Goal: Communication & Community: Answer question/provide support

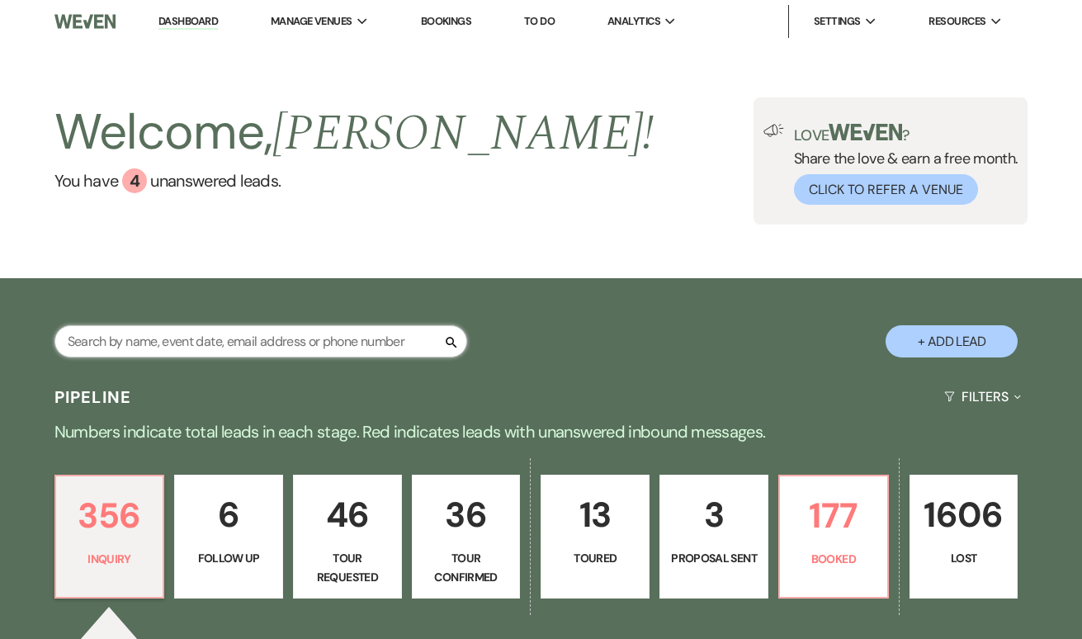
drag, startPoint x: 0, startPoint y: 0, endPoint x: 389, endPoint y: 337, distance: 514.3
click at [389, 337] on input "text" at bounding box center [260, 341] width 413 height 32
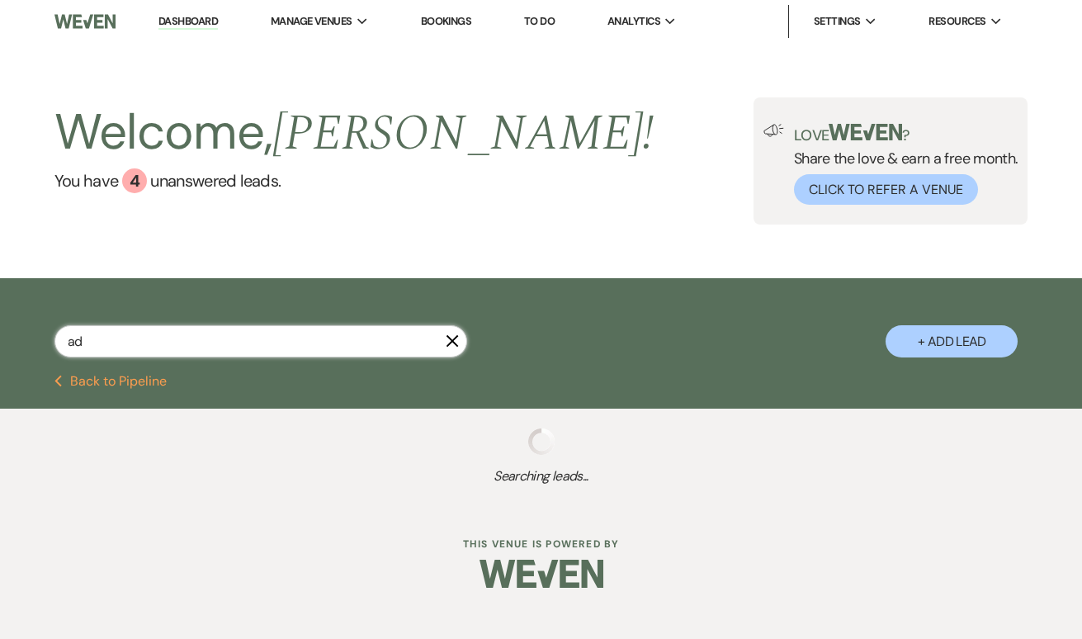
type input "a"
select select "2"
select select "8"
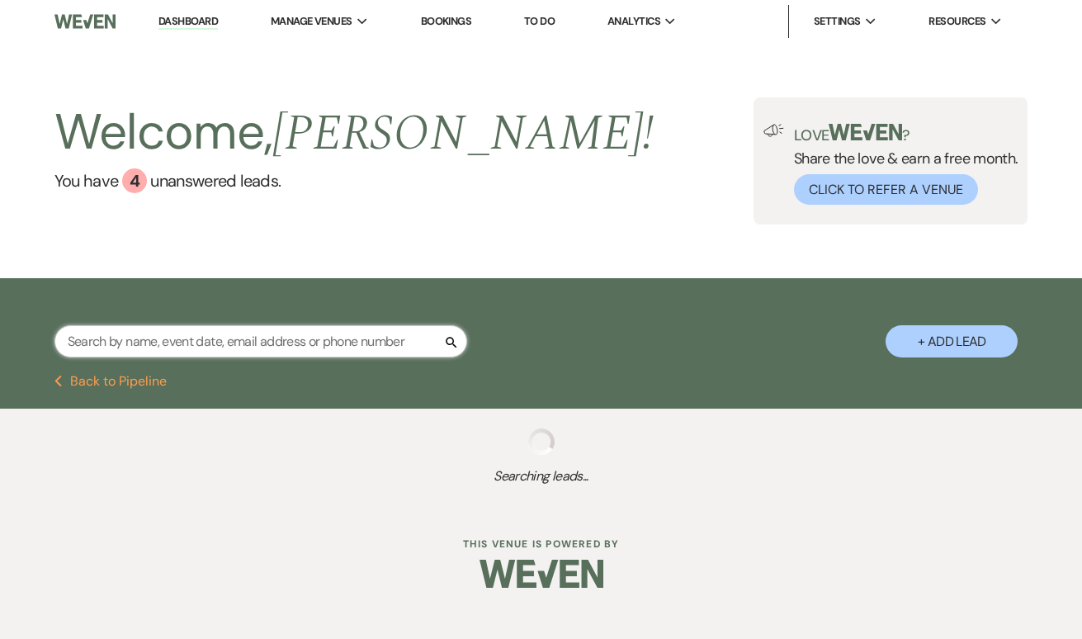
select select "10"
select select "2"
select select "8"
select select "5"
select select "8"
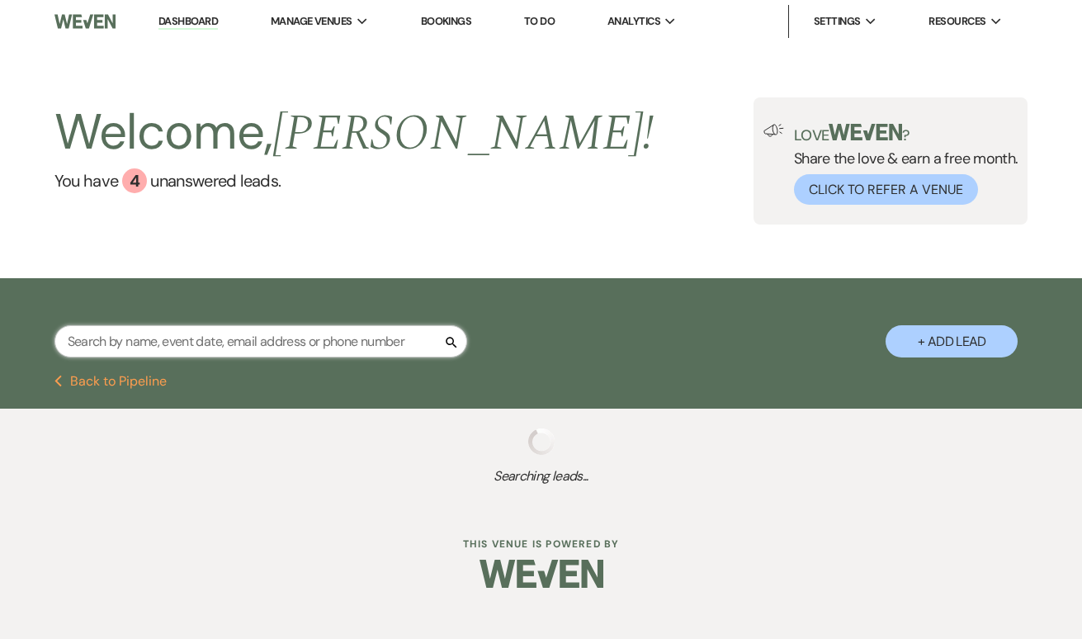
select select "5"
select select "8"
select select "5"
select select "8"
select select "5"
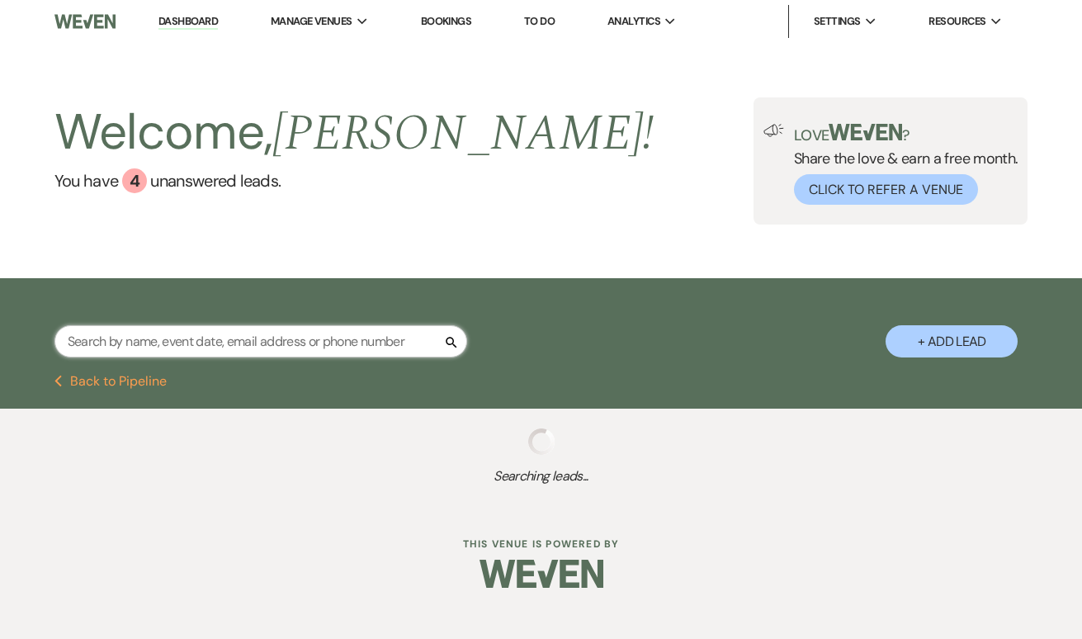
select select "8"
select select "6"
select select "8"
select select "2"
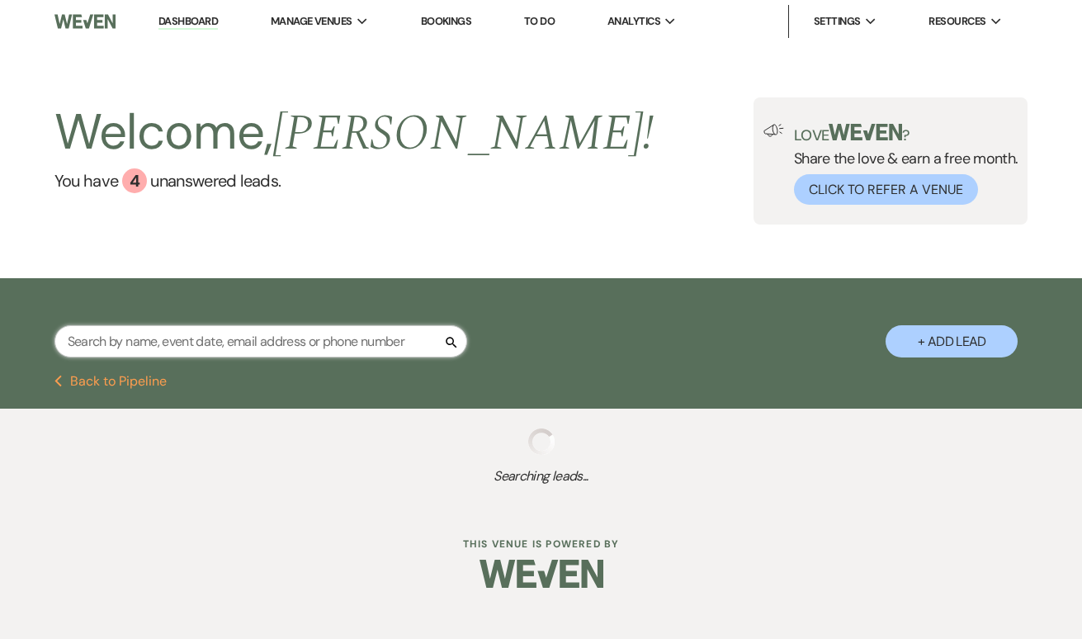
select select "8"
select select "5"
select select "8"
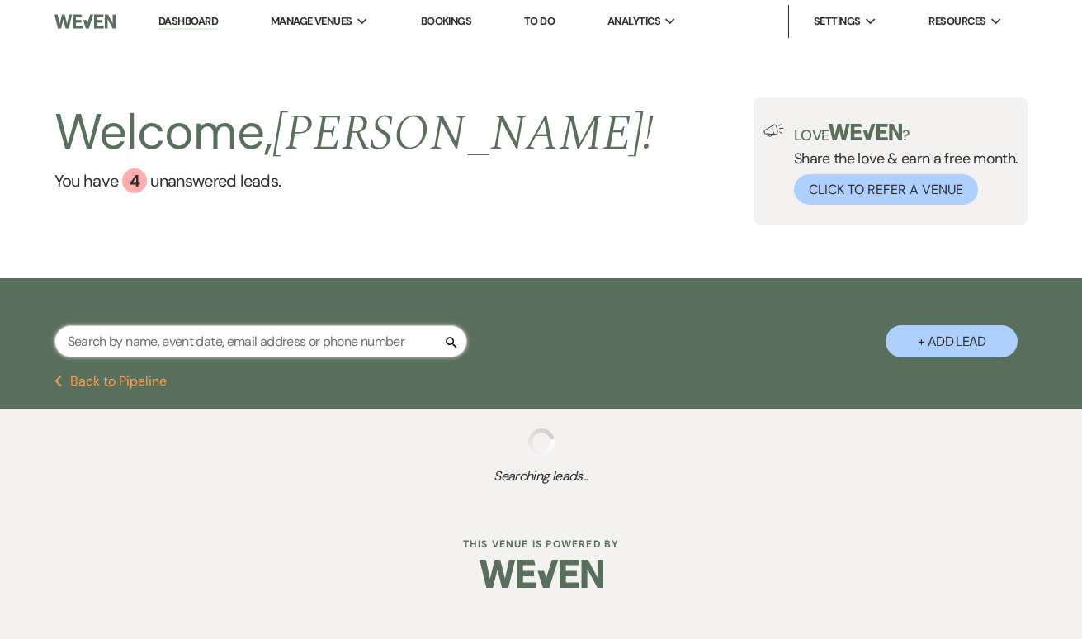
select select "5"
select select "8"
select select "5"
select select "8"
select select "5"
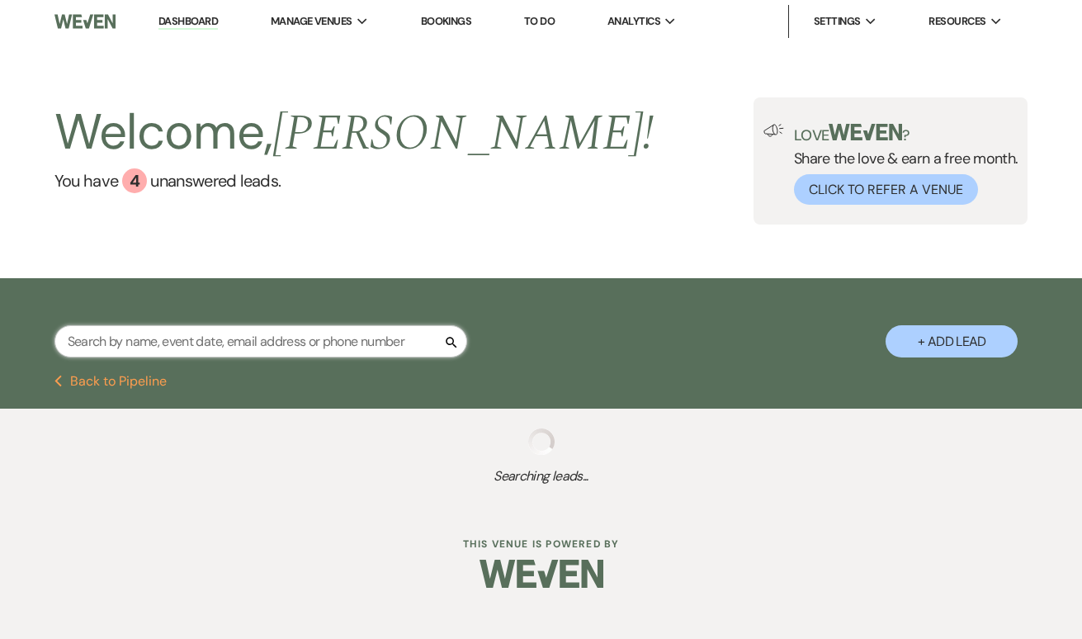
select select "8"
select select "10"
select select "8"
select select "5"
select select "8"
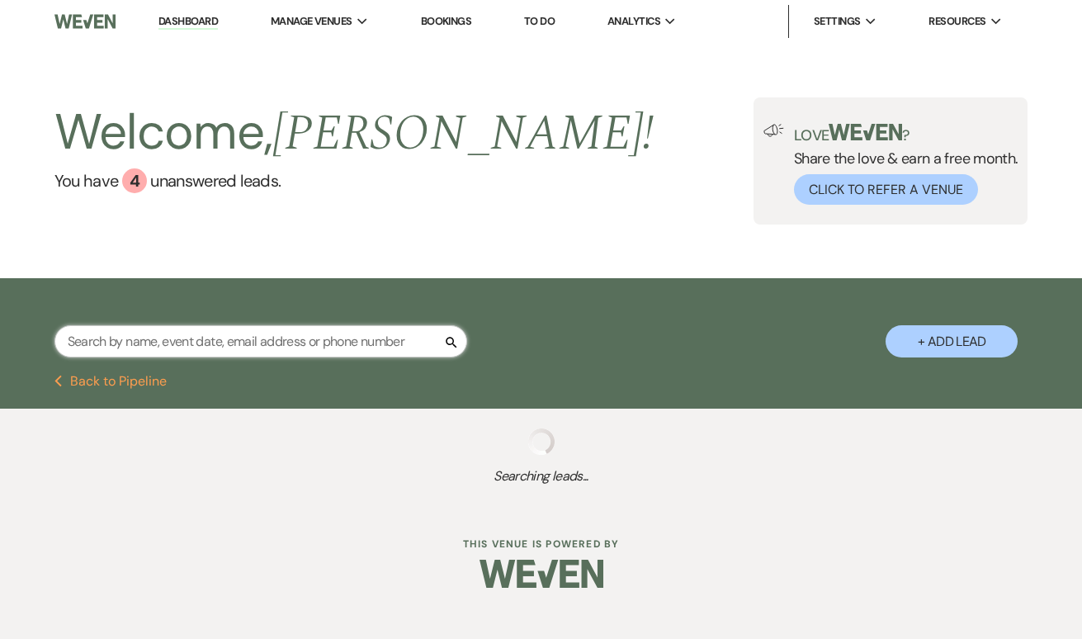
select select "5"
select select "8"
select select "3"
select select "8"
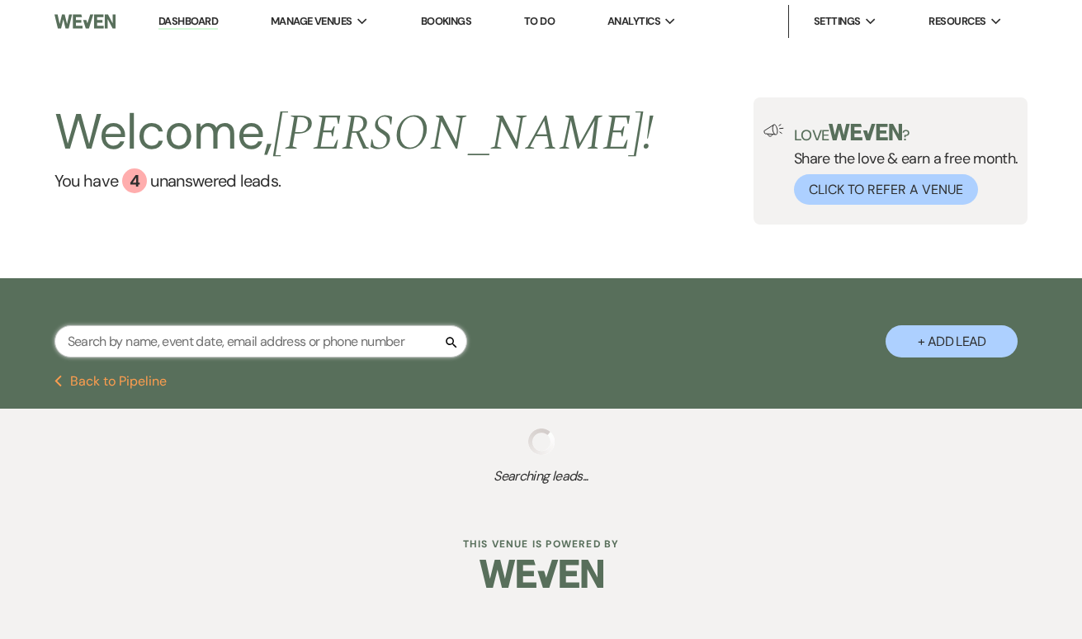
select select "8"
select select "5"
select select "8"
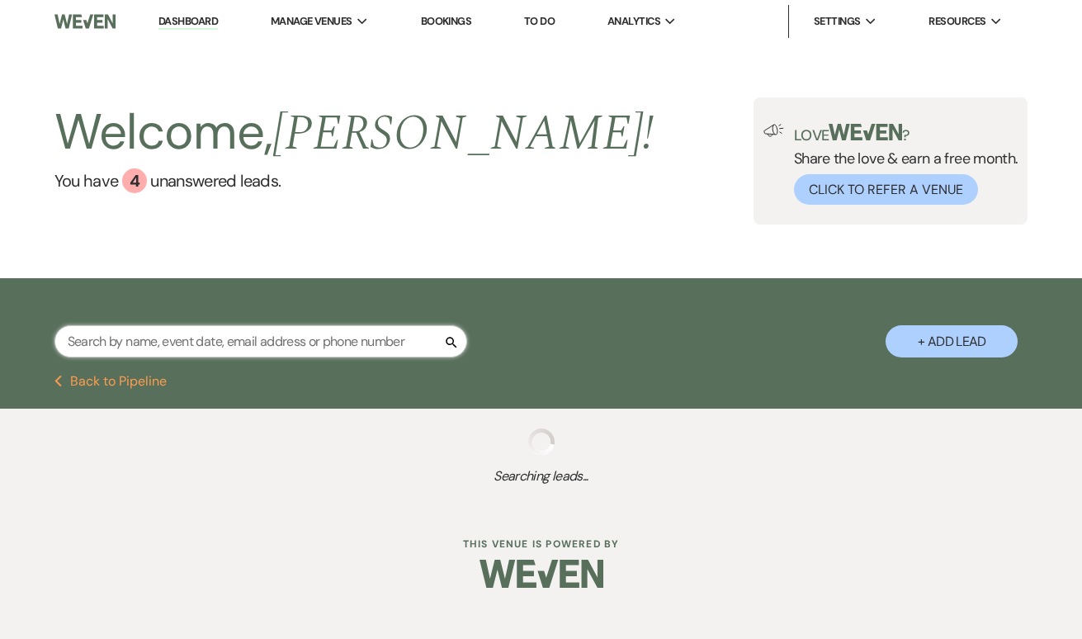
select select "10"
select select "8"
select select "2"
select select "8"
select select "5"
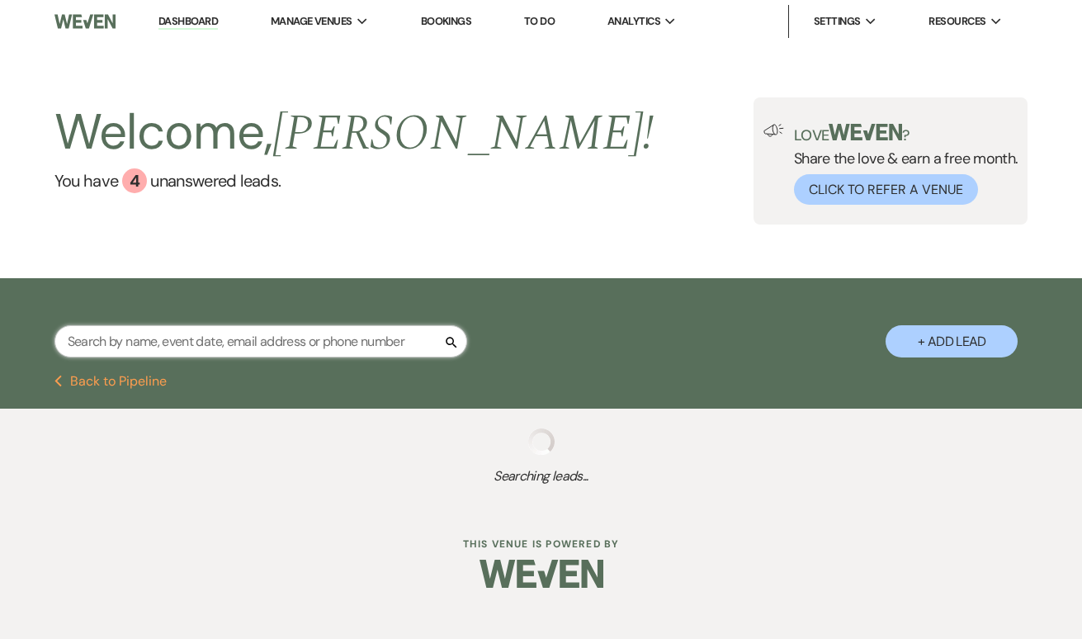
select select "8"
select select "5"
select select "8"
select select "5"
select select "8"
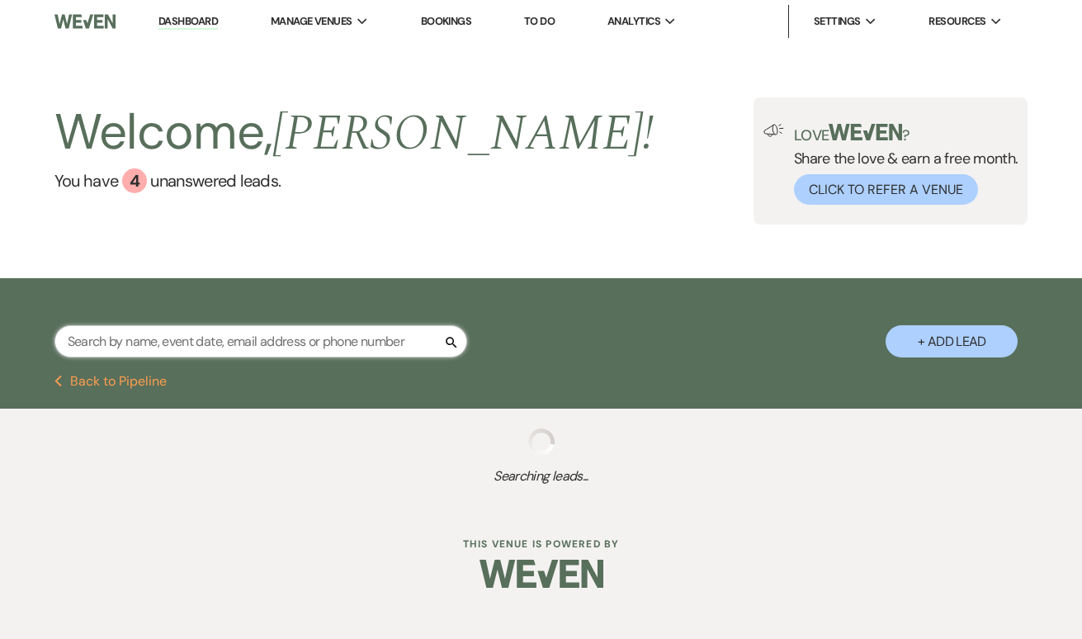
select select "3"
select select "8"
select select "10"
select select "8"
select select "11"
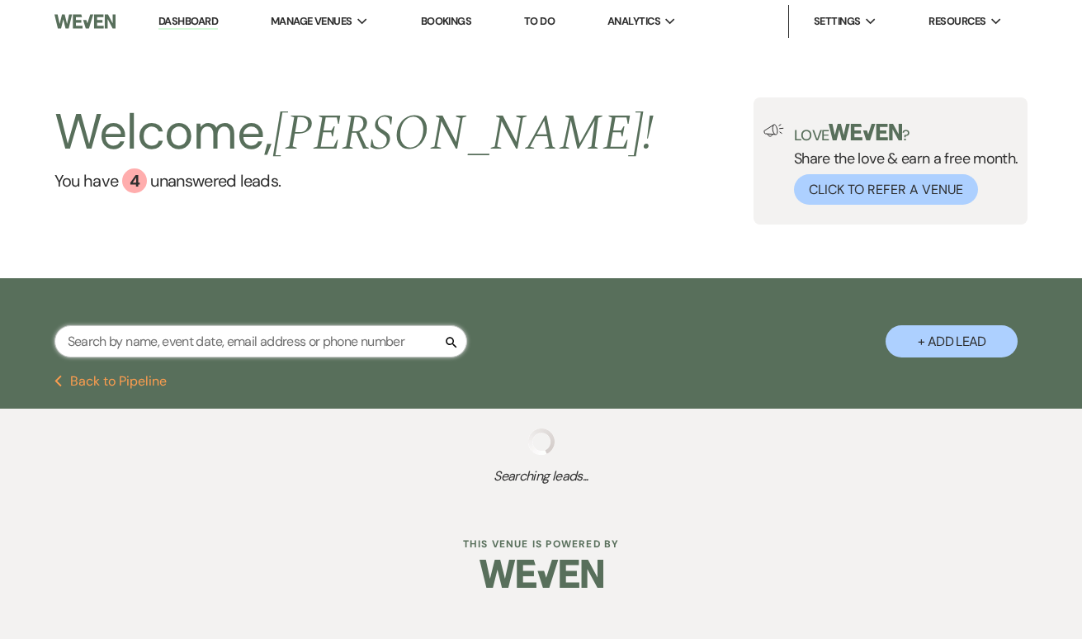
select select "8"
select select "6"
select select "8"
select select "5"
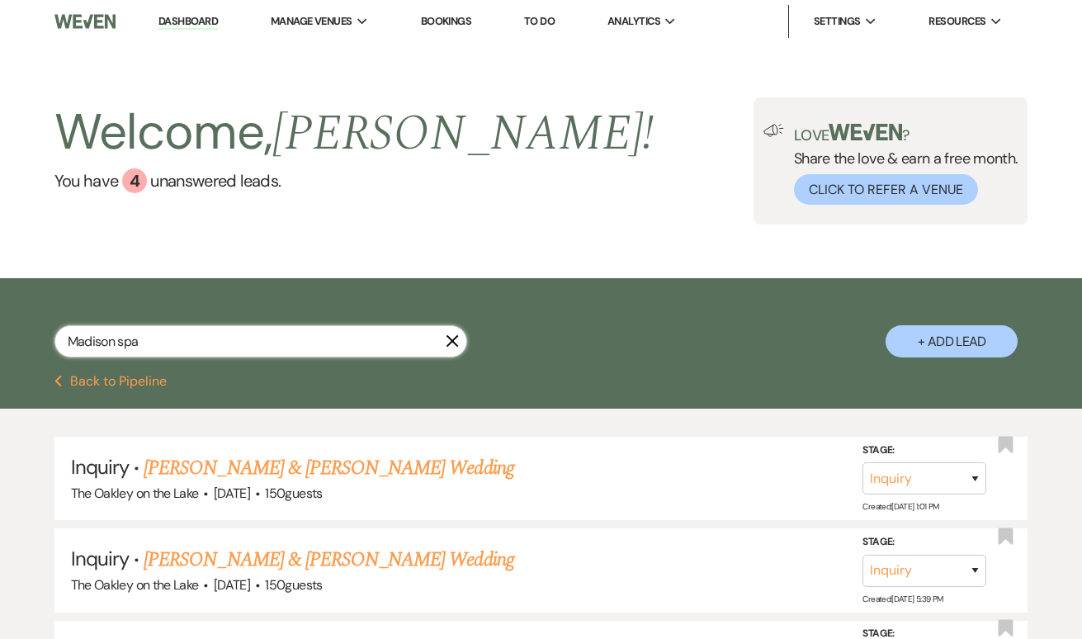
type input "Madison span"
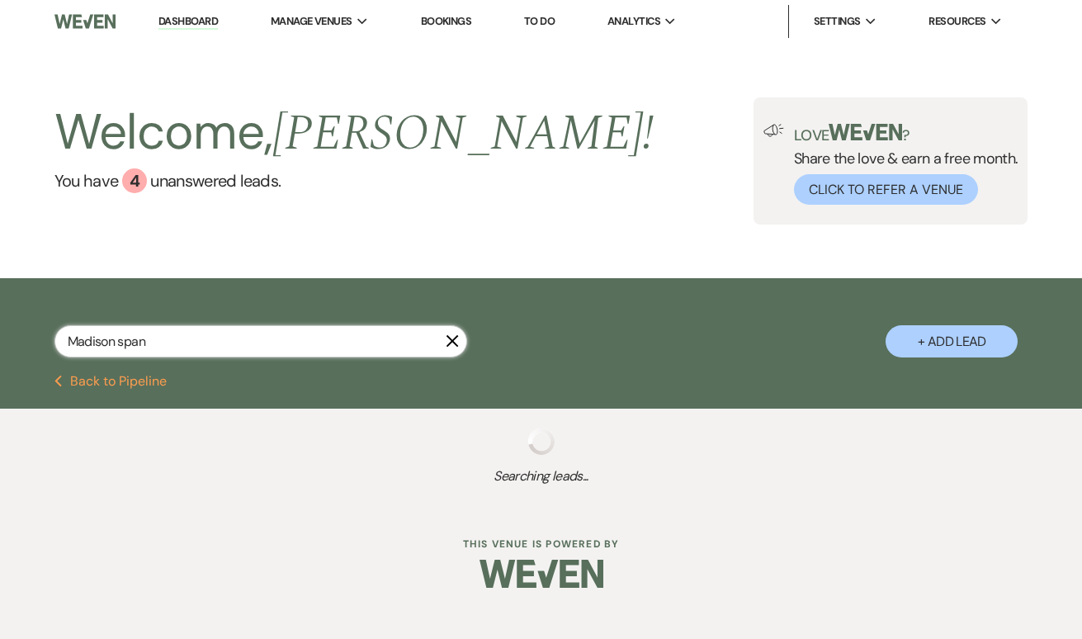
select select "8"
select select "10"
select select "8"
select select "5"
select select "8"
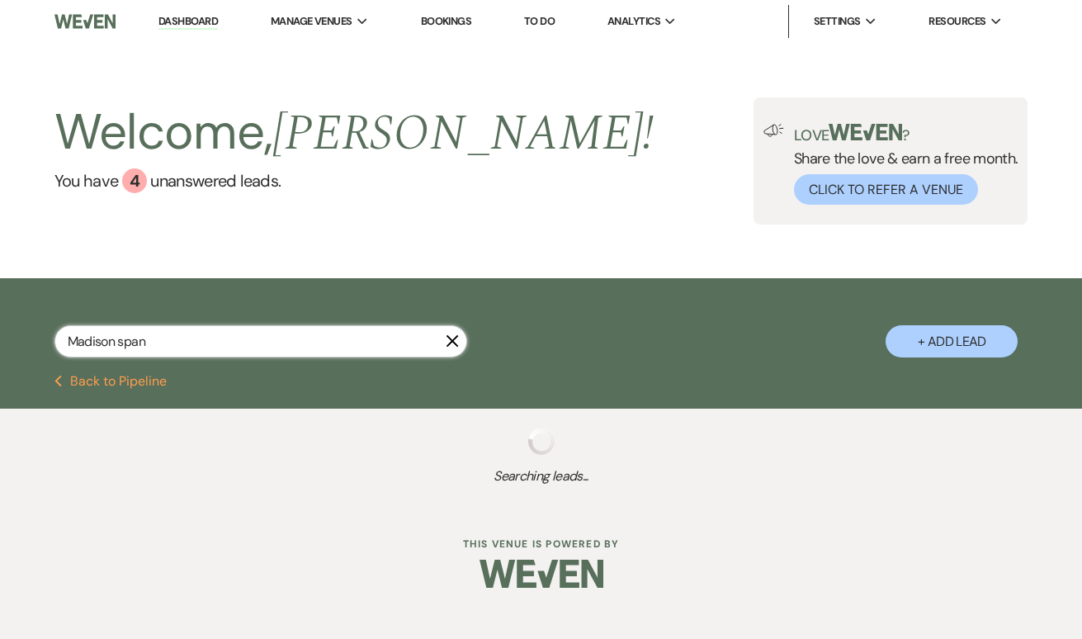
select select "5"
select select "8"
select select "5"
select select "8"
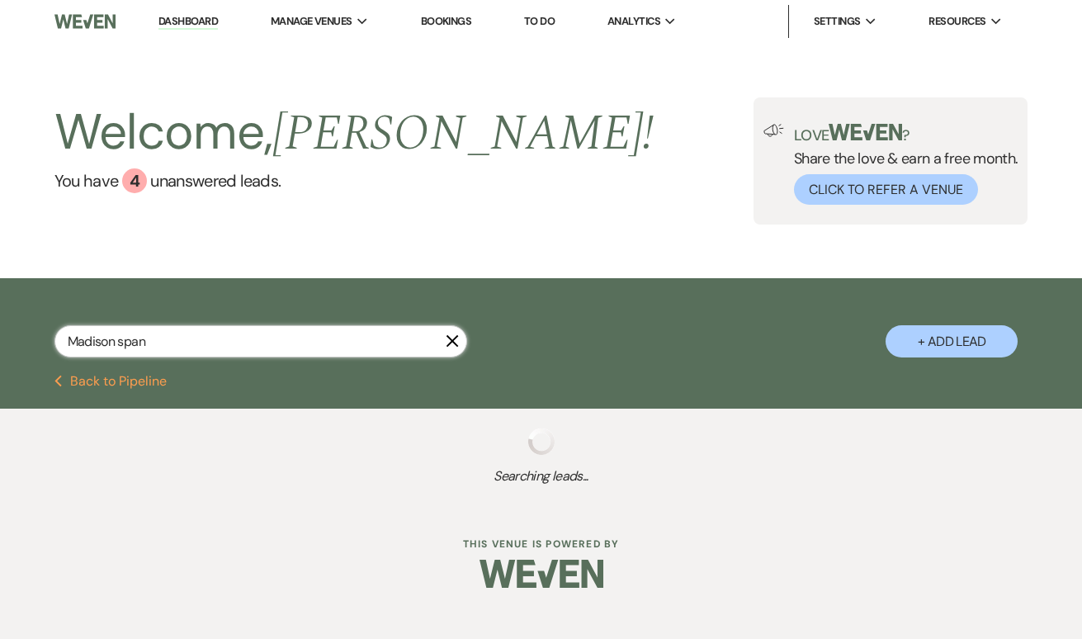
select select "8"
select select "5"
select select "8"
select select "5"
select select "8"
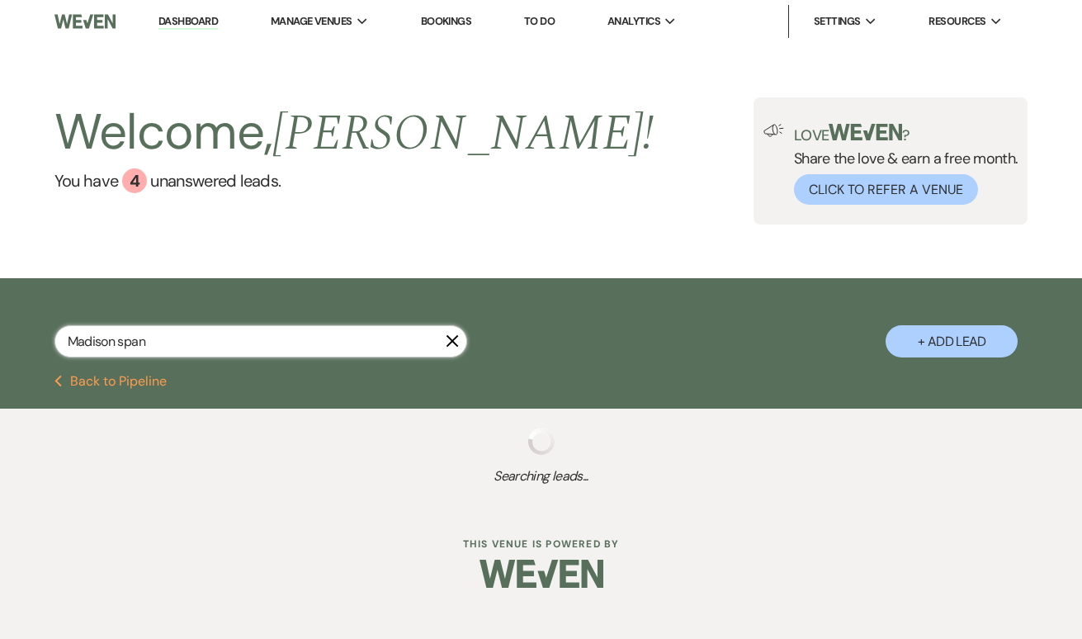
select select "10"
select select "8"
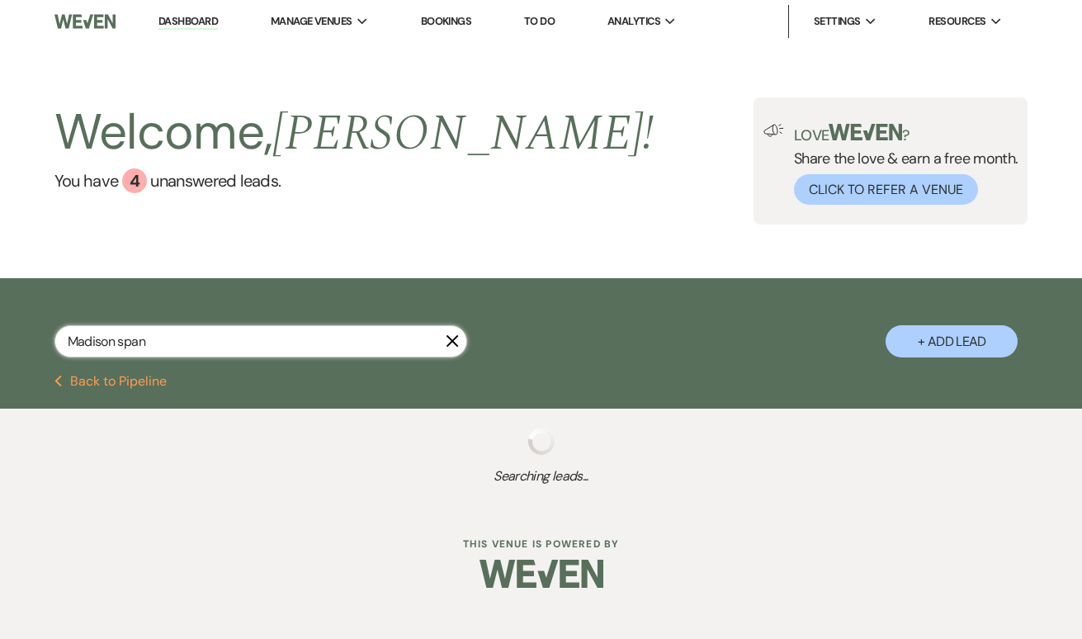
select select "8"
select select "5"
select select "8"
select select "10"
select select "8"
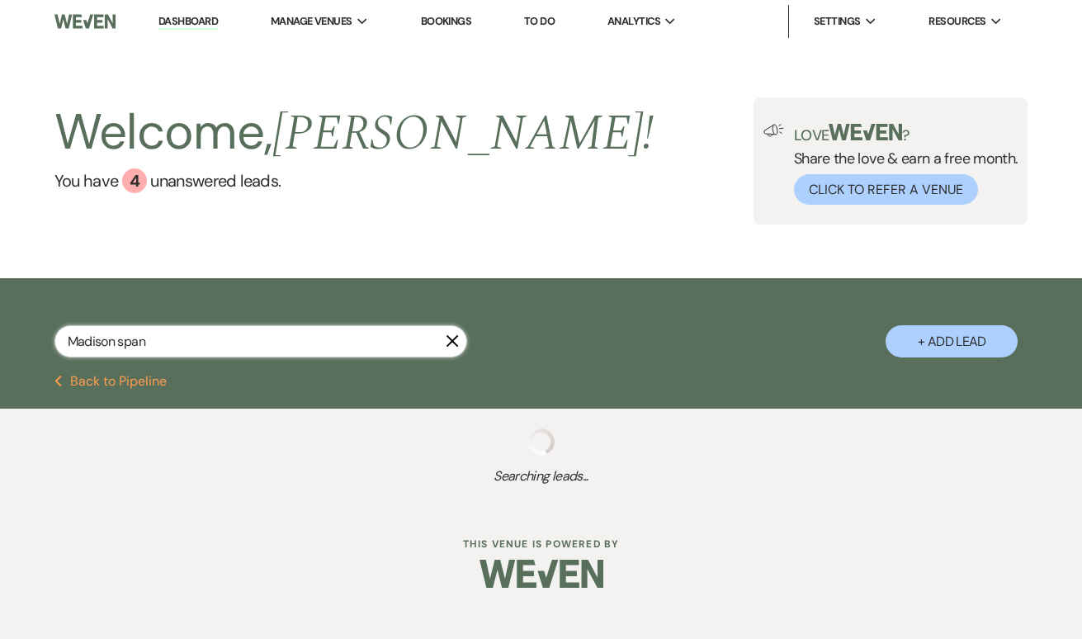
select select "2"
select select "8"
select select "5"
select select "8"
select select "5"
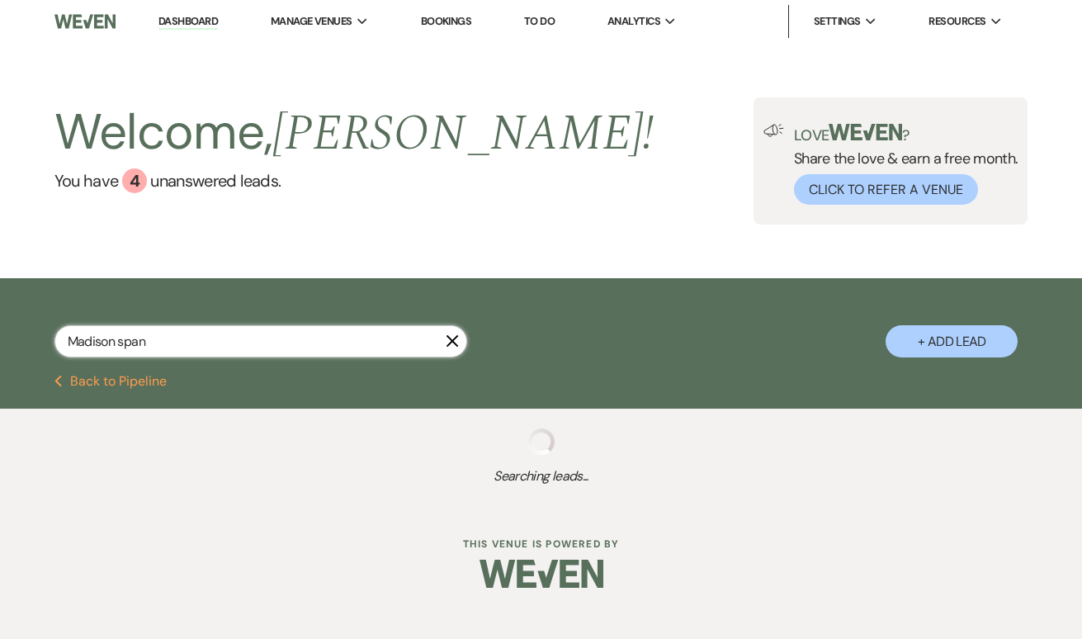
select select "8"
select select "5"
select select "8"
select select "3"
select select "8"
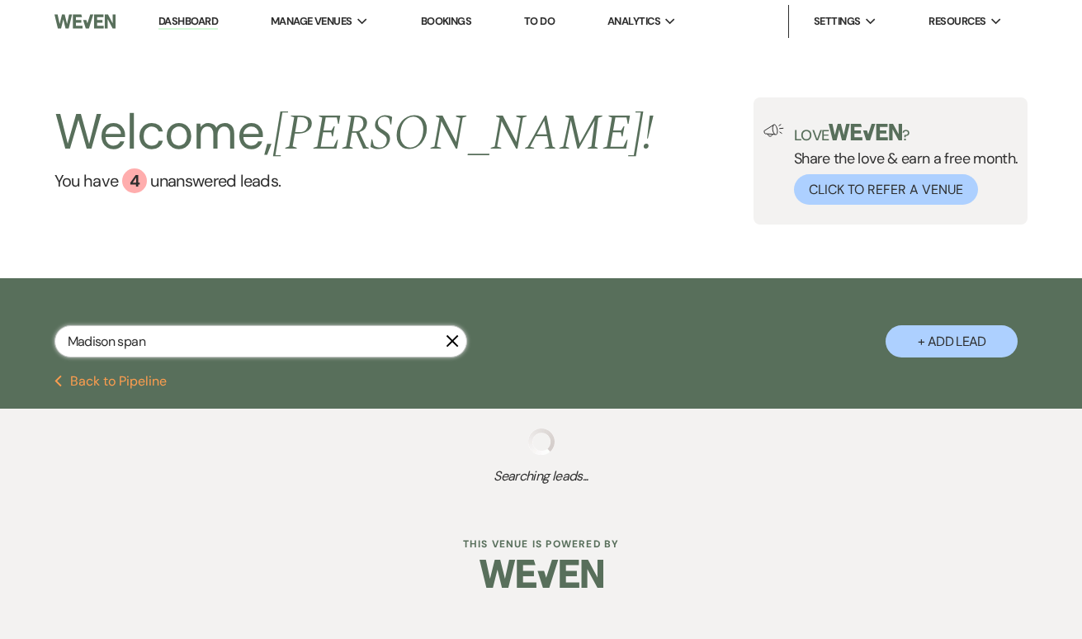
select select "11"
select select "8"
select select "6"
select select "8"
select select "5"
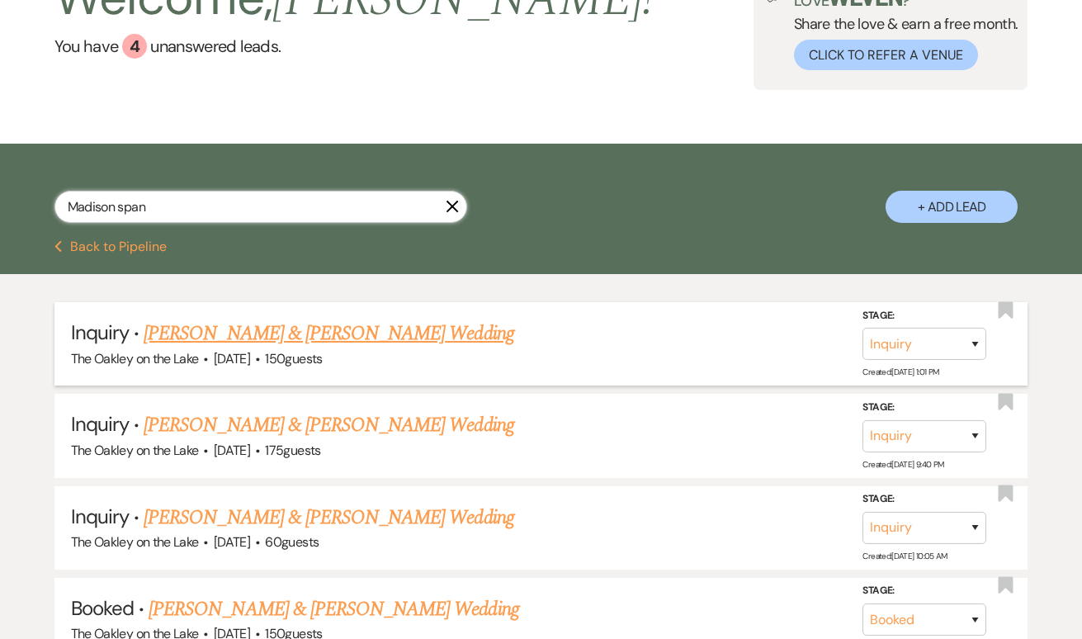
scroll to position [136, 0]
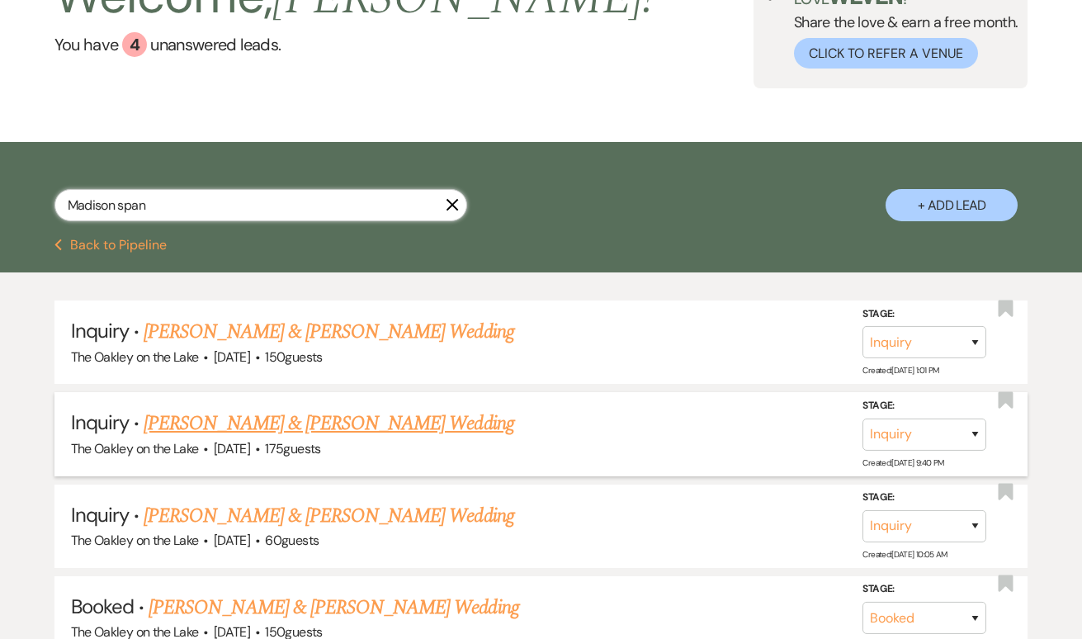
type input "Madison [PERSON_NAME]"
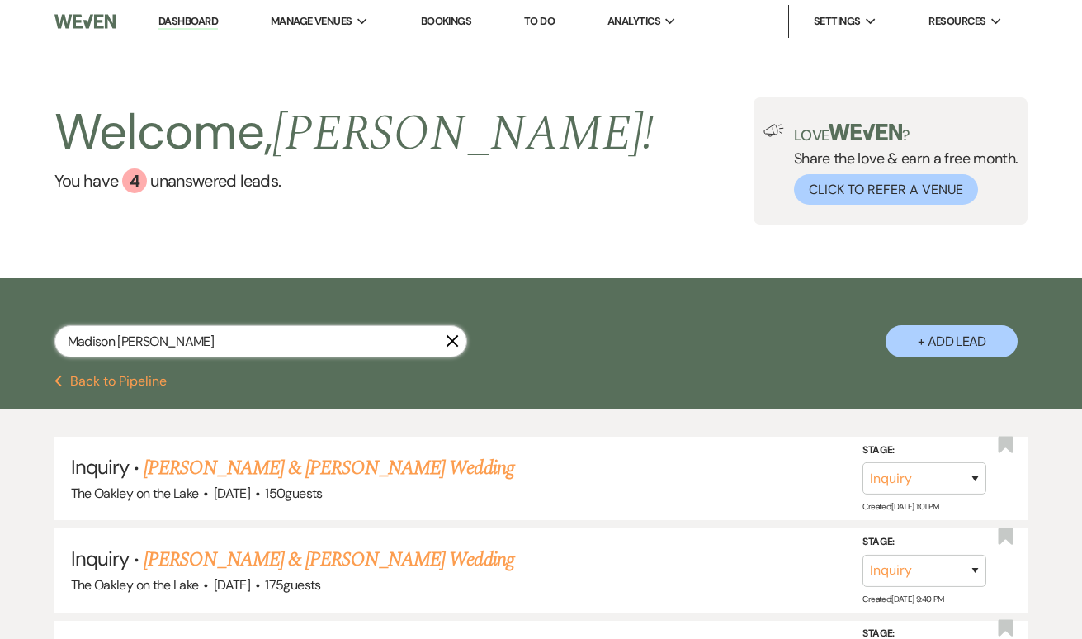
select select "8"
select select "10"
select select "8"
select select "5"
select select "8"
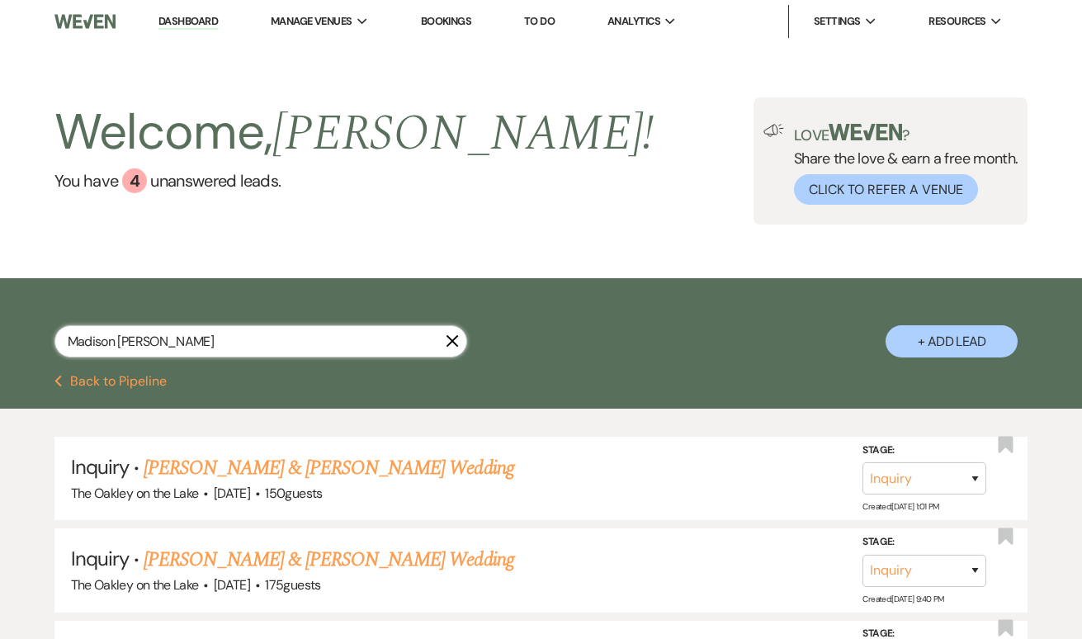
select select "5"
select select "8"
select select "5"
select select "8"
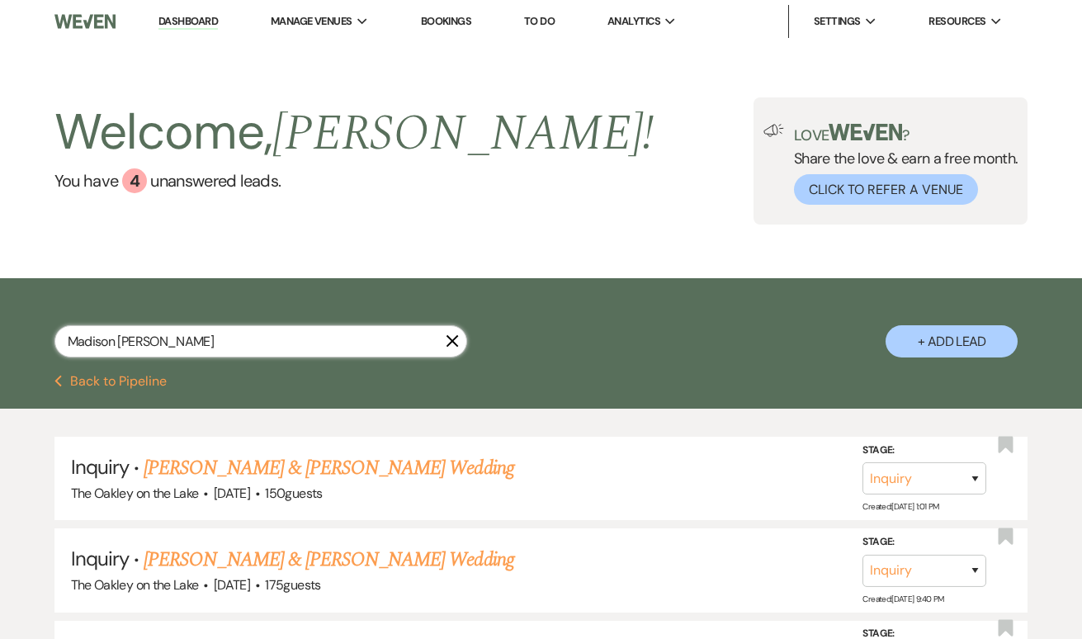
select select "8"
select select "5"
select select "8"
select select "5"
select select "8"
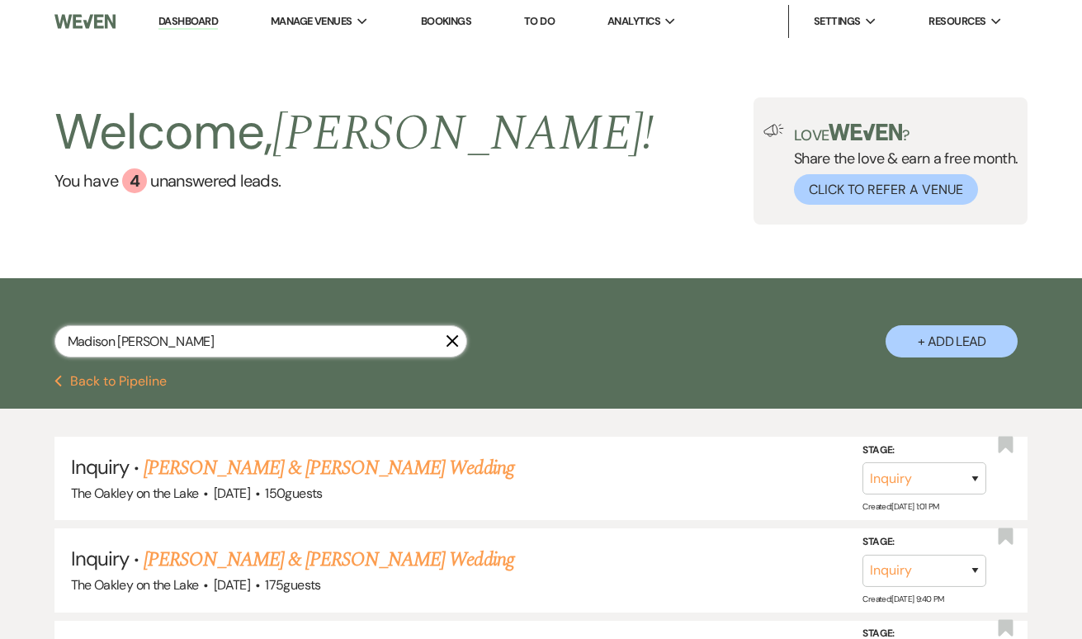
select select "10"
select select "8"
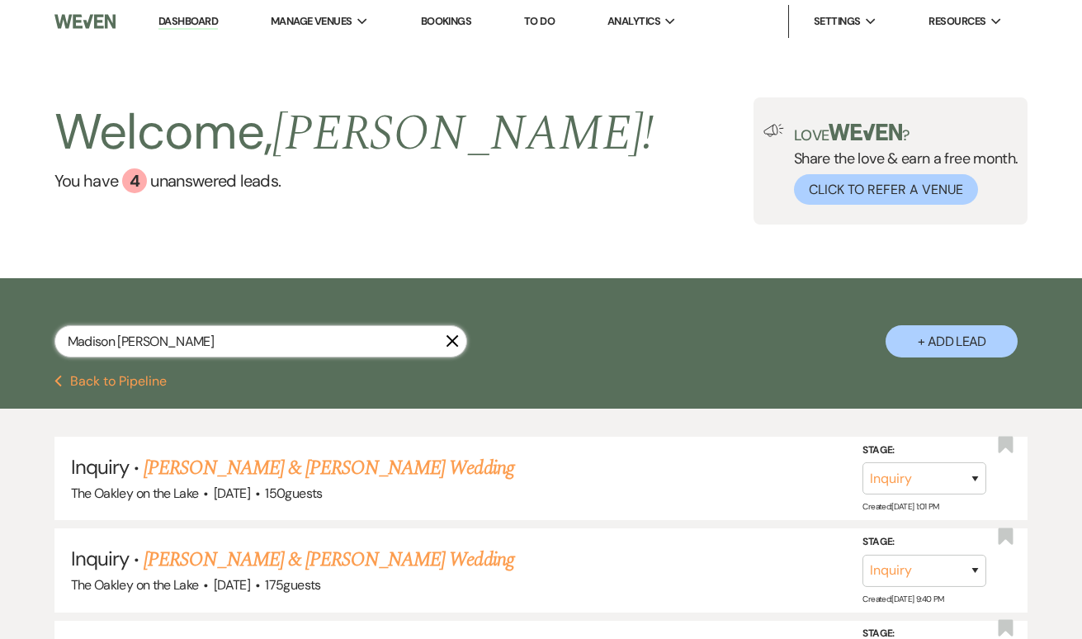
select select "8"
select select "5"
select select "8"
select select "10"
select select "8"
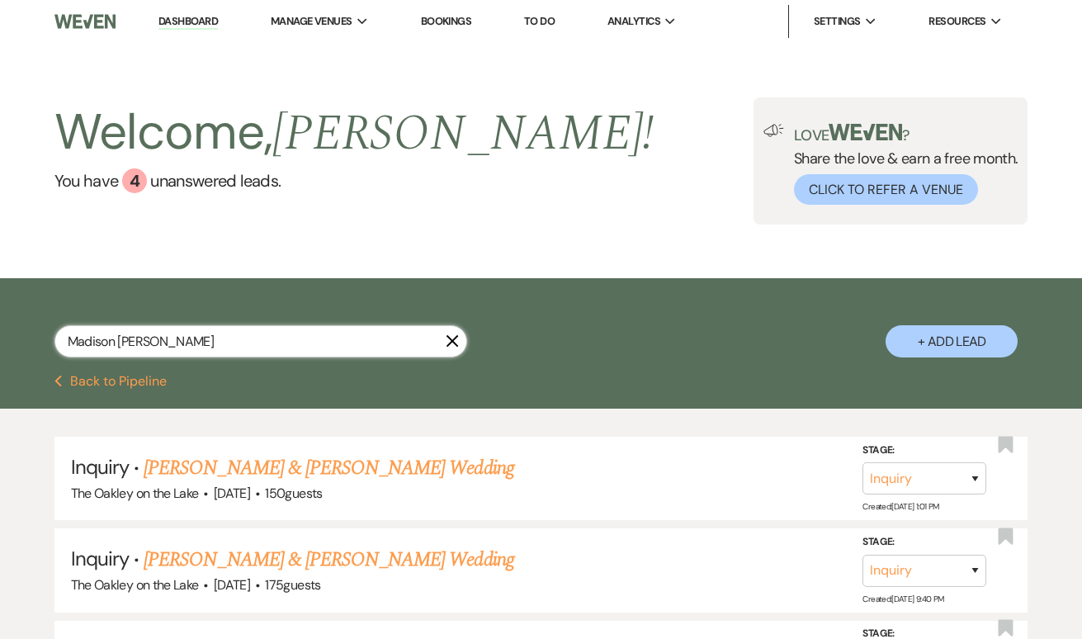
select select "2"
select select "8"
select select "5"
select select "8"
select select "5"
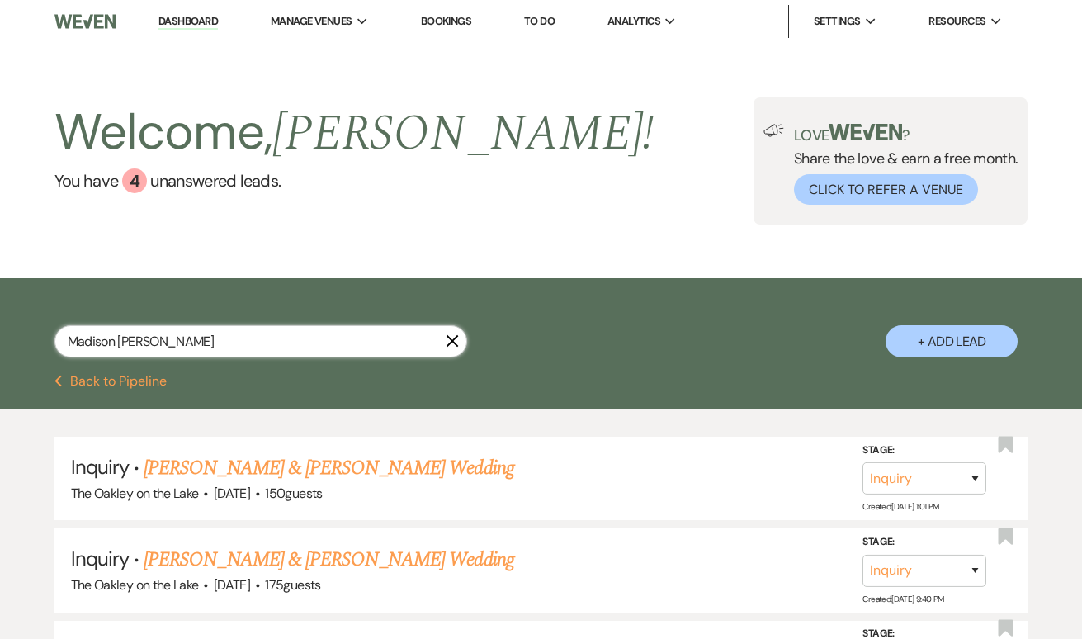
select select "8"
select select "5"
select select "8"
select select "3"
select select "8"
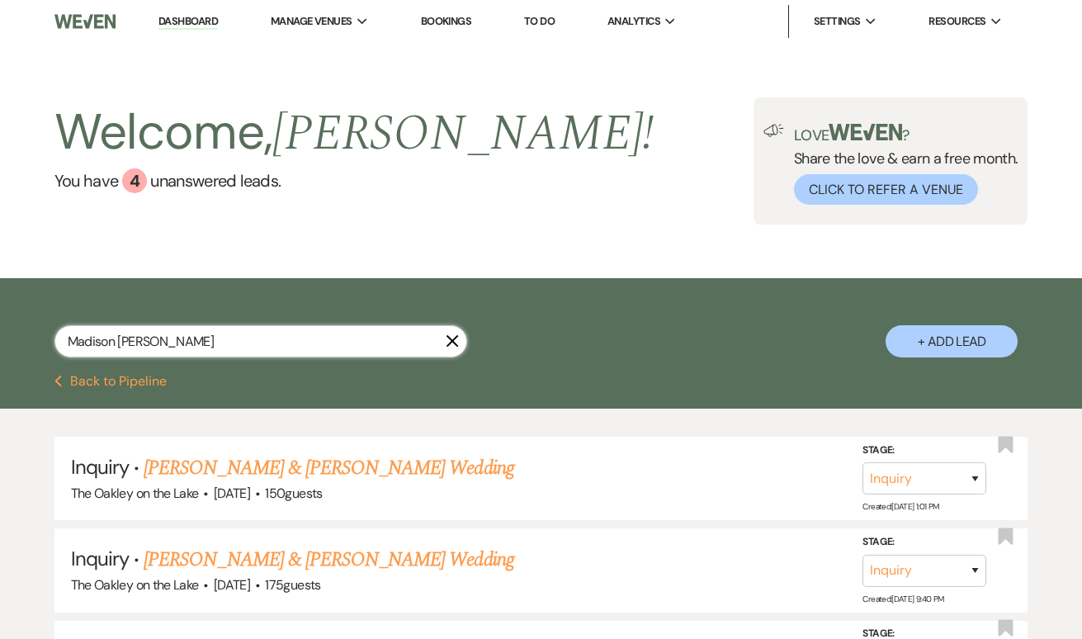
select select "11"
select select "8"
select select "6"
select select "8"
select select "5"
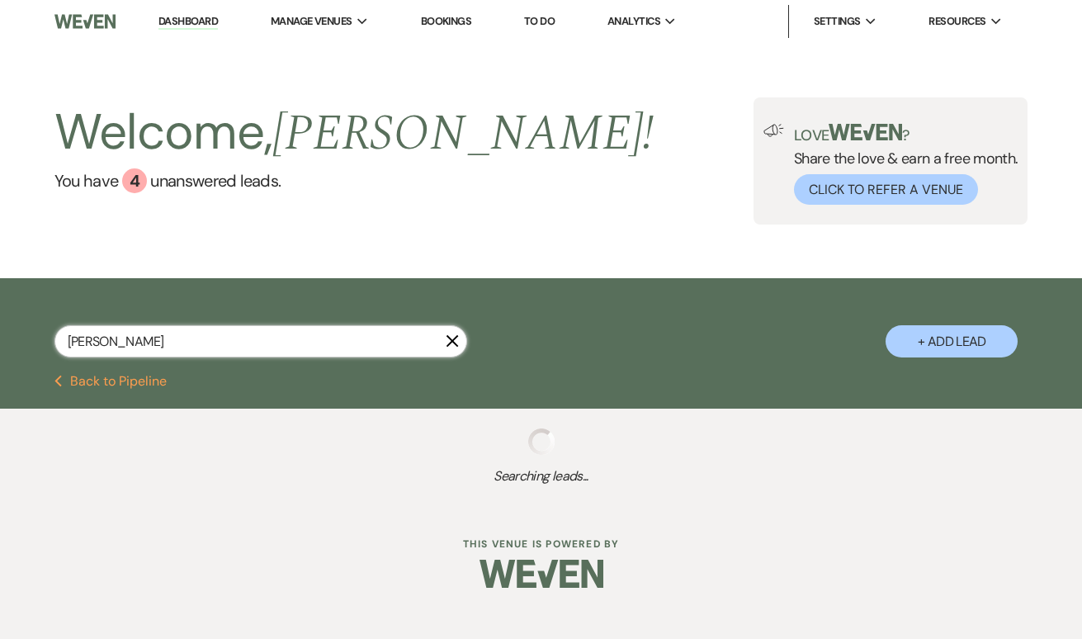
type input "[PERSON_NAME]"
select select "8"
select select "10"
select select "8"
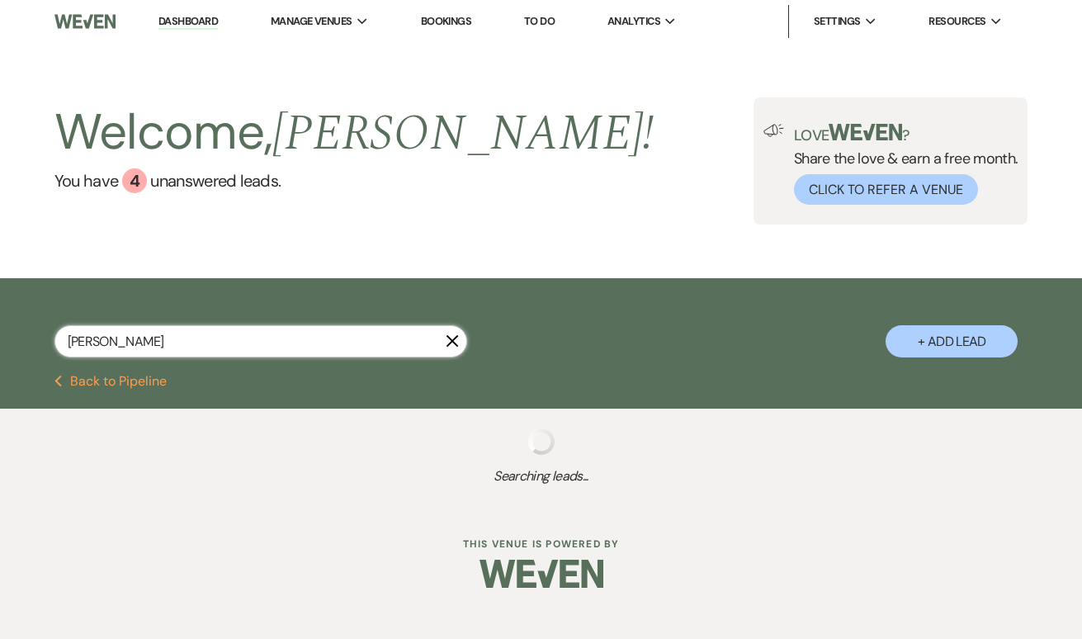
select select "5"
select select "8"
select select "5"
select select "8"
select select "5"
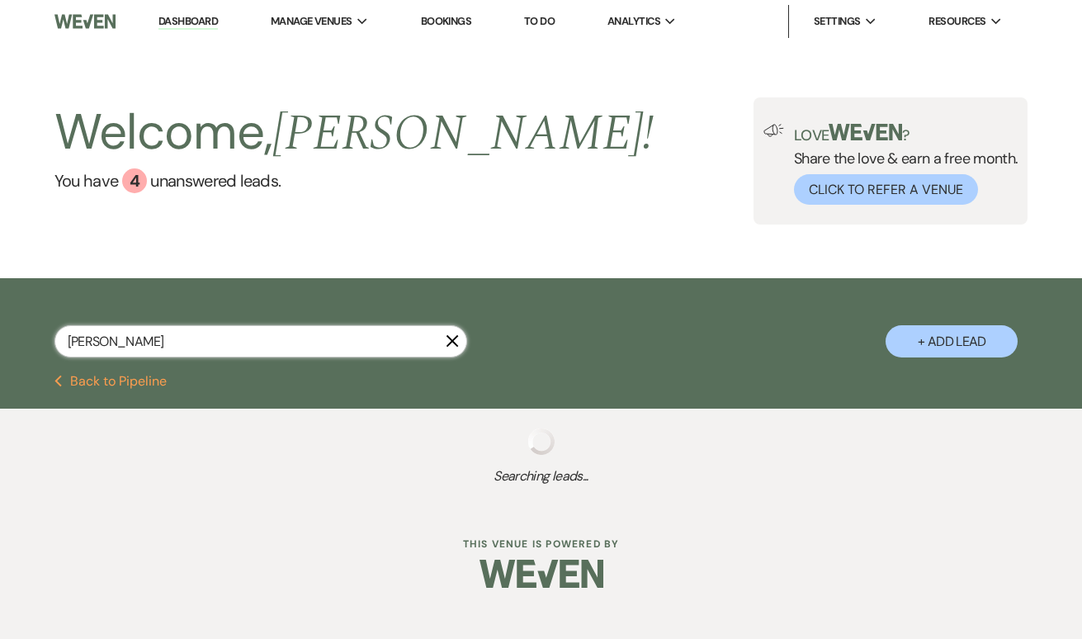
select select "8"
select select "5"
select select "8"
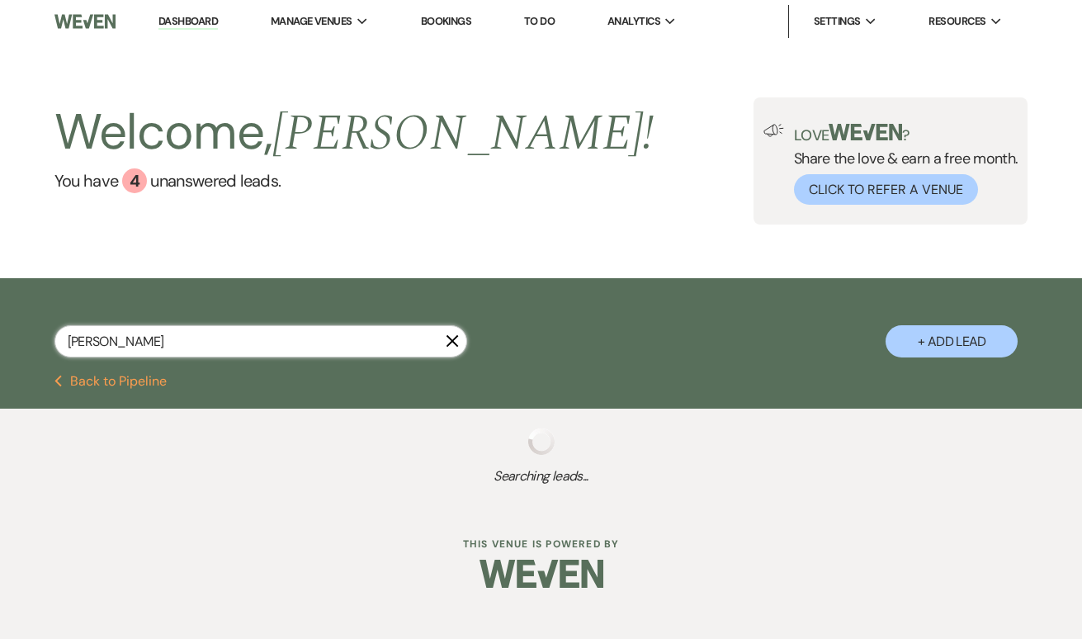
select select "5"
select select "8"
select select "10"
select select "8"
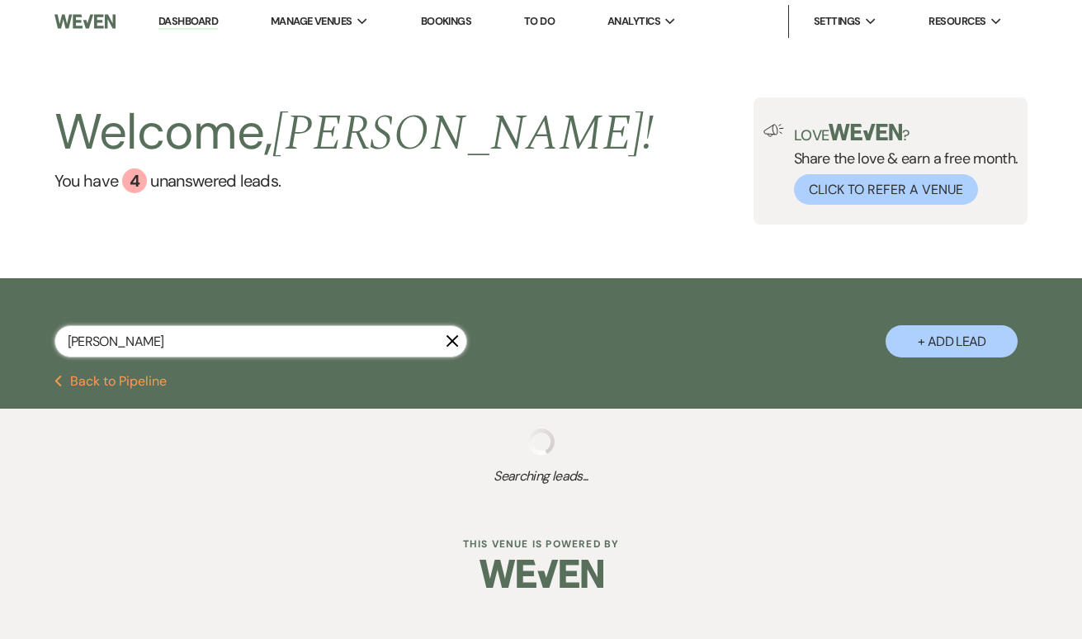
select select "8"
select select "5"
select select "8"
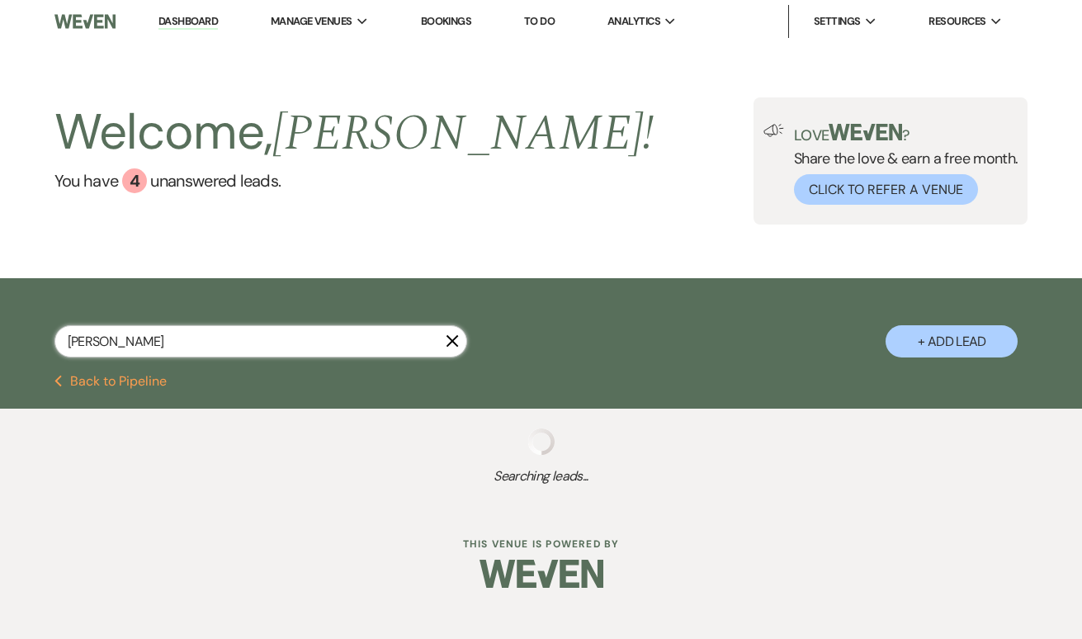
select select "10"
select select "8"
select select "2"
select select "8"
select select "5"
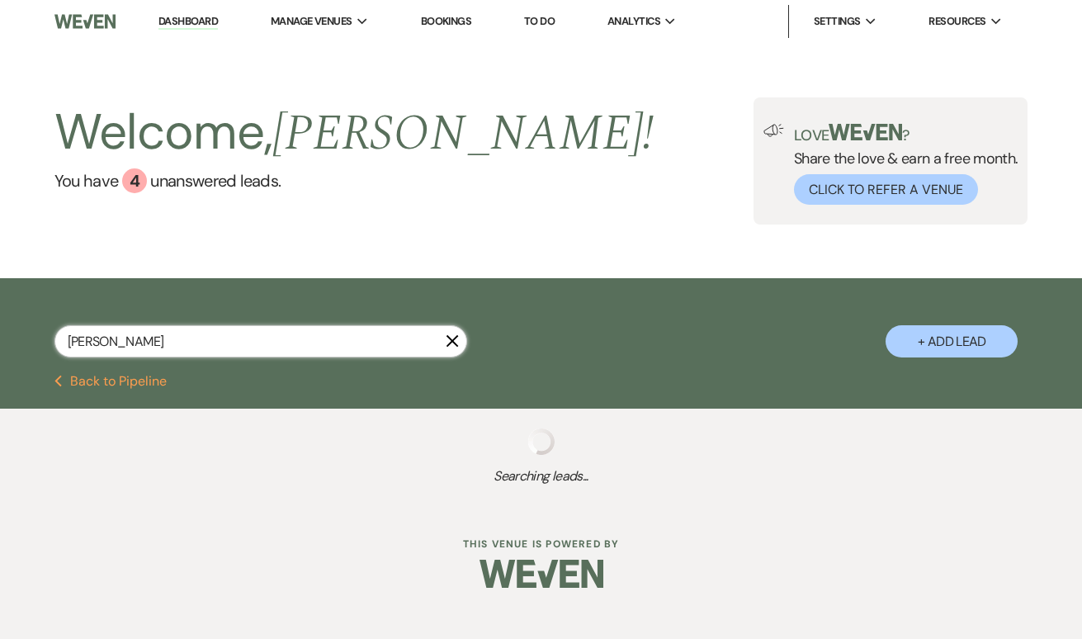
select select "8"
select select "5"
select select "8"
select select "5"
select select "8"
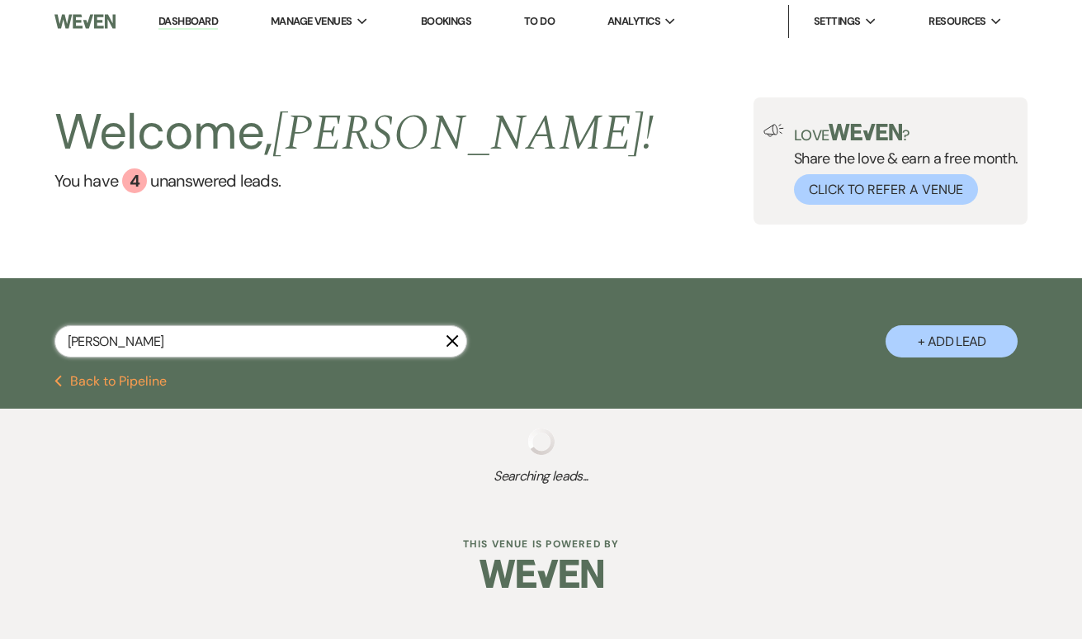
select select "3"
select select "8"
select select "11"
select select "8"
select select "6"
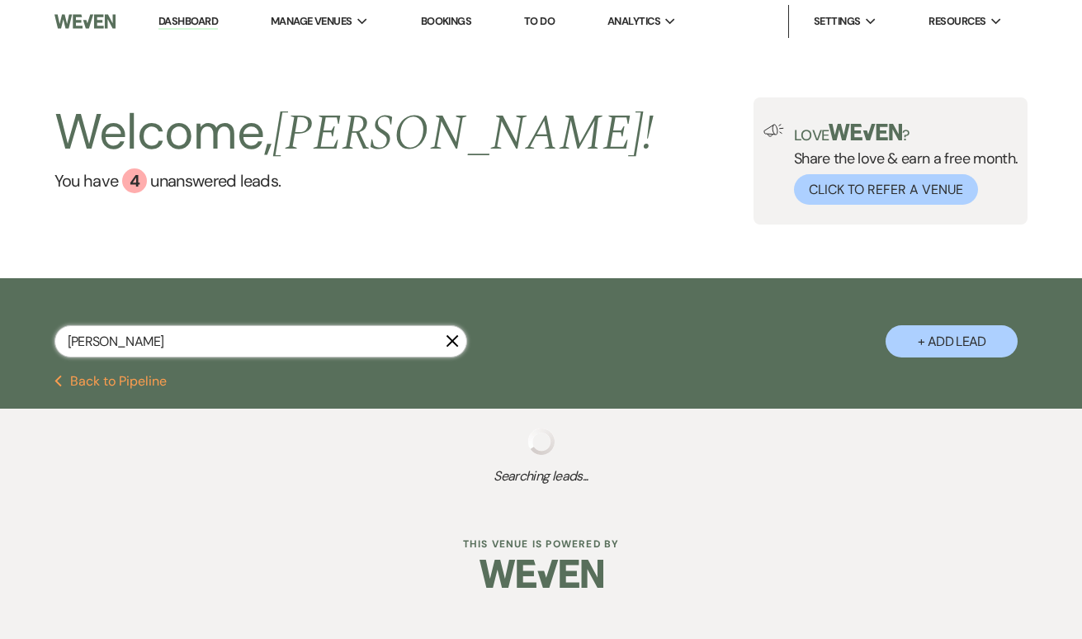
select select "8"
select select "5"
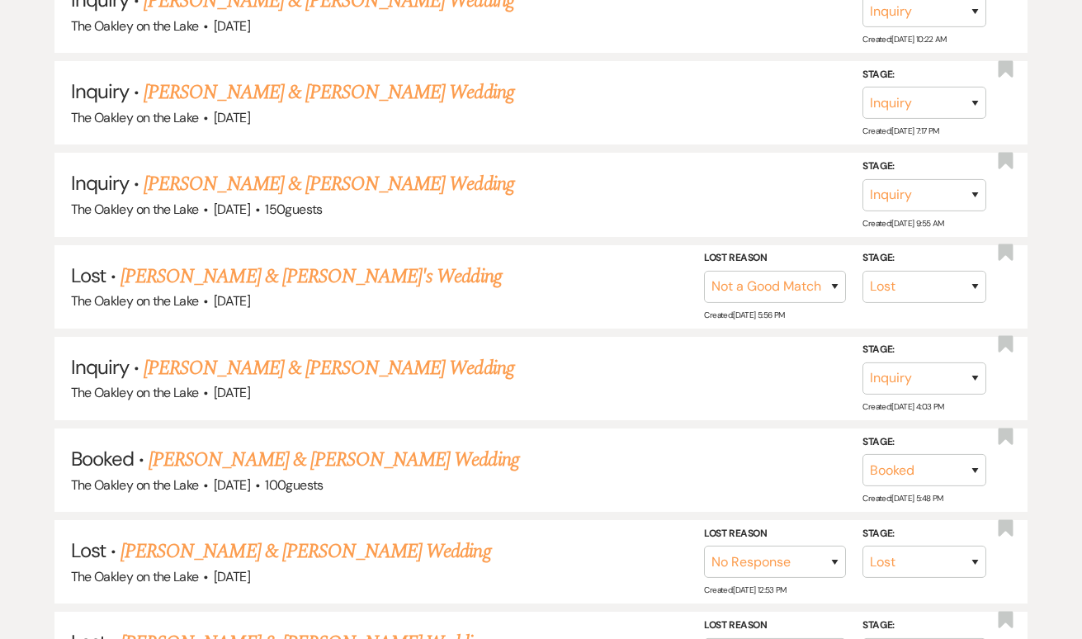
scroll to position [835, 0]
type input "[PERSON_NAME]"
click at [327, 444] on link "[PERSON_NAME] & [PERSON_NAME] Wedding" at bounding box center [334, 459] width 370 height 30
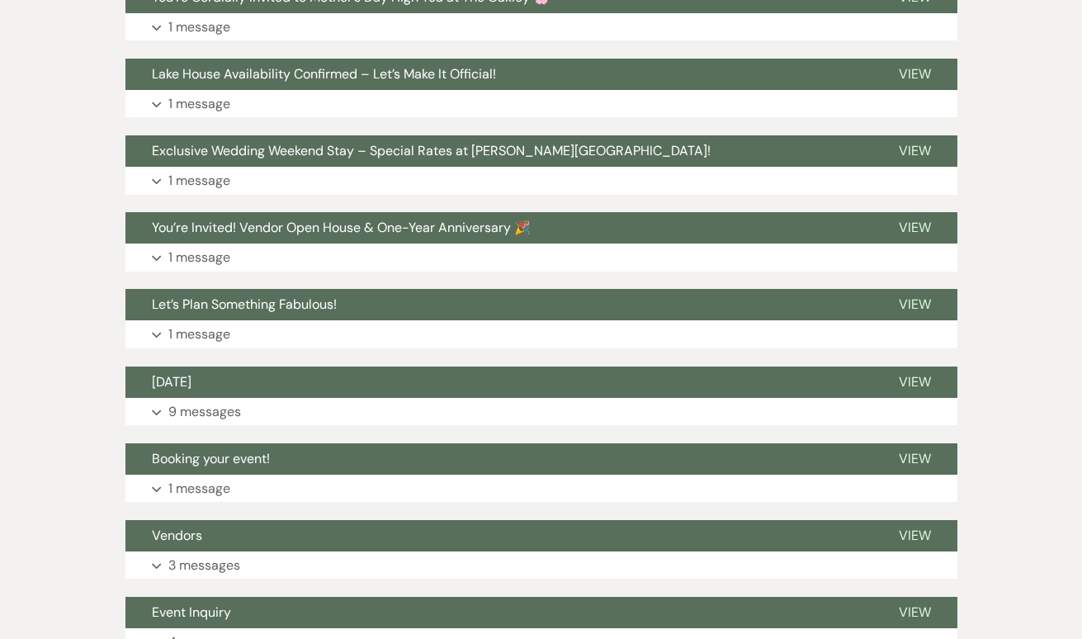
scroll to position [665, 0]
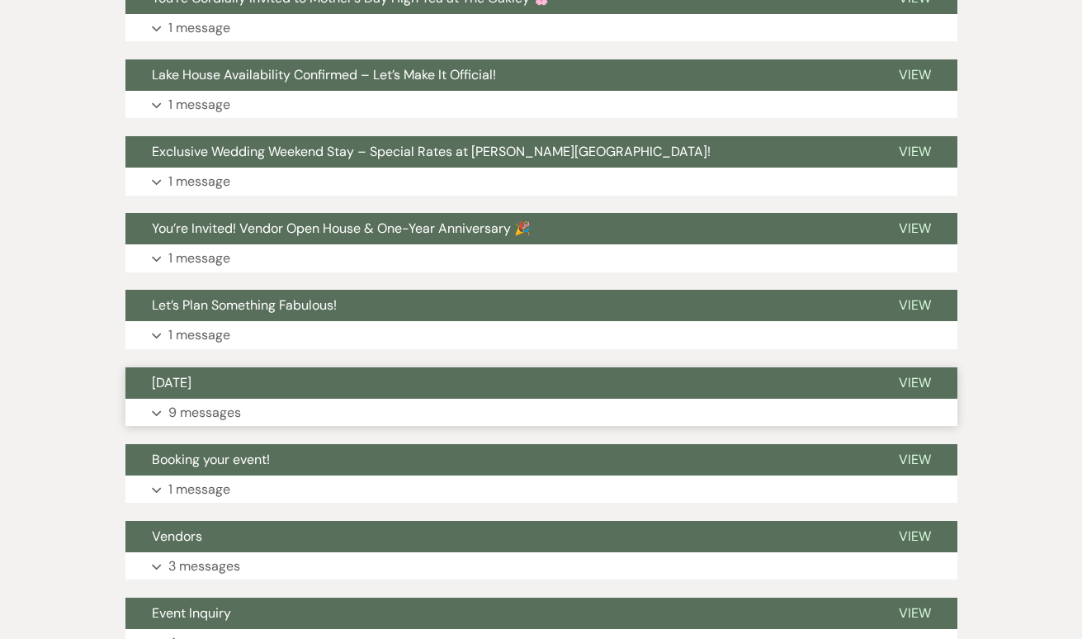
click at [190, 402] on p "9 messages" at bounding box center [204, 412] width 73 height 21
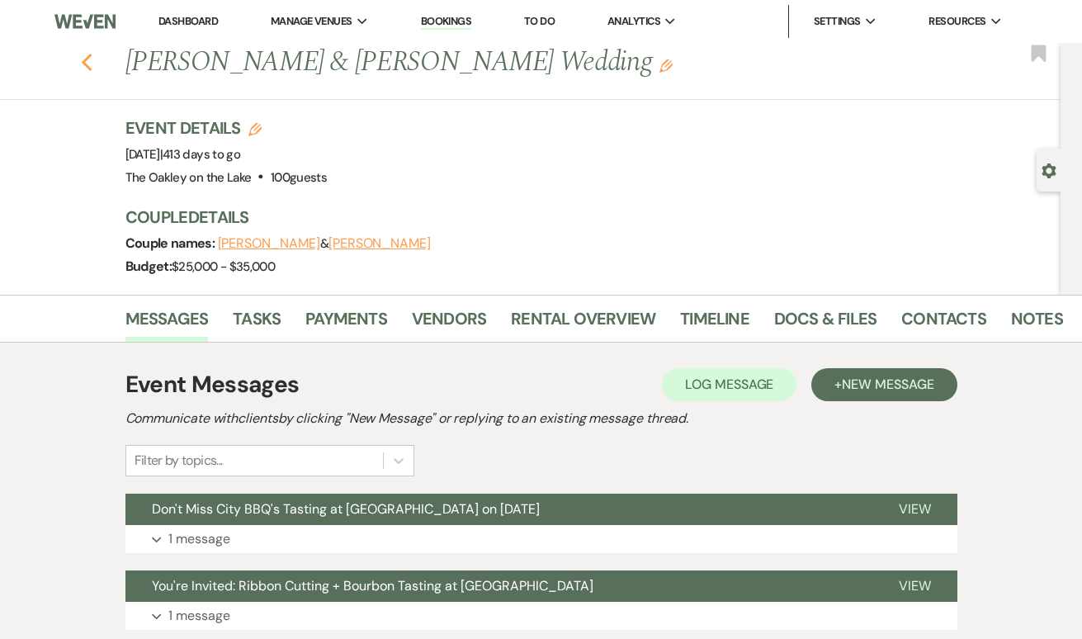
scroll to position [0, 0]
click at [84, 59] on icon "Previous" at bounding box center [87, 63] width 12 height 20
select select "8"
select select "10"
select select "8"
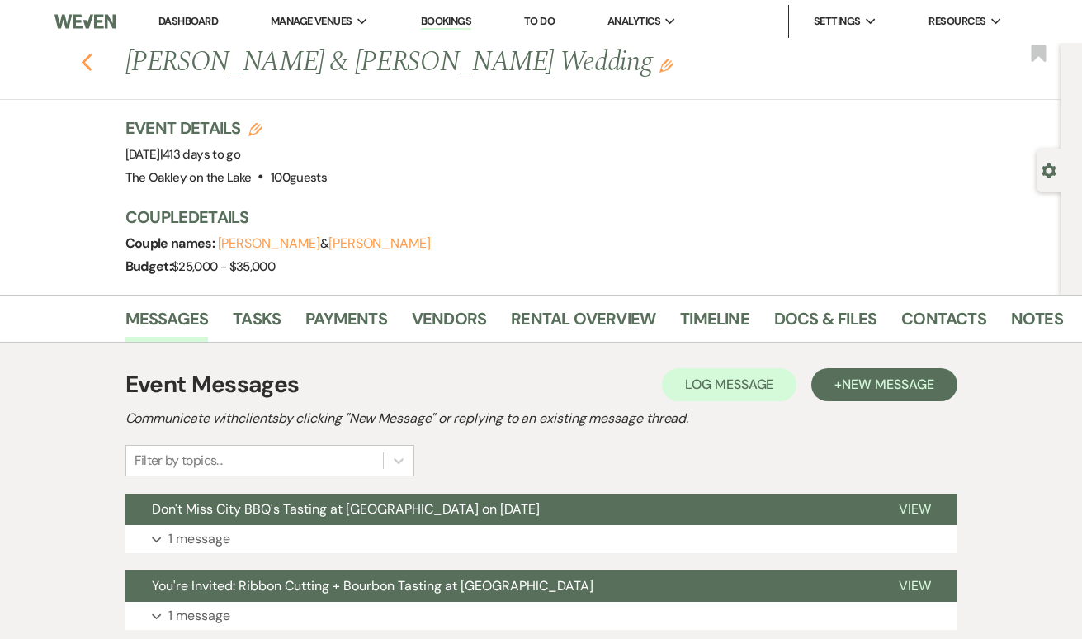
select select "5"
select select "8"
select select "5"
select select "8"
select select "5"
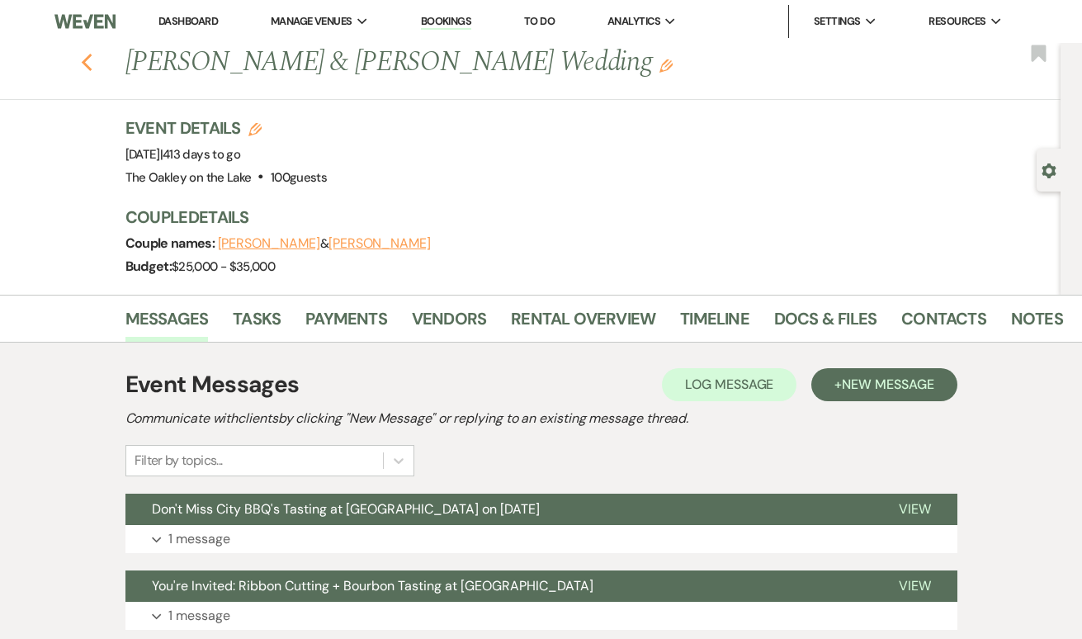
select select "8"
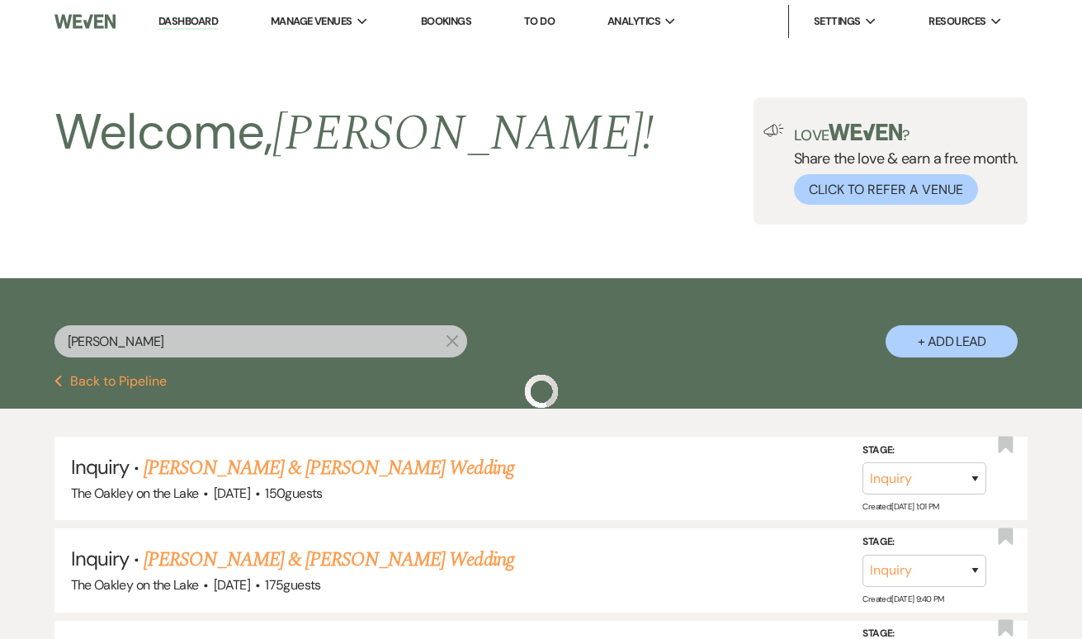
scroll to position [835, 0]
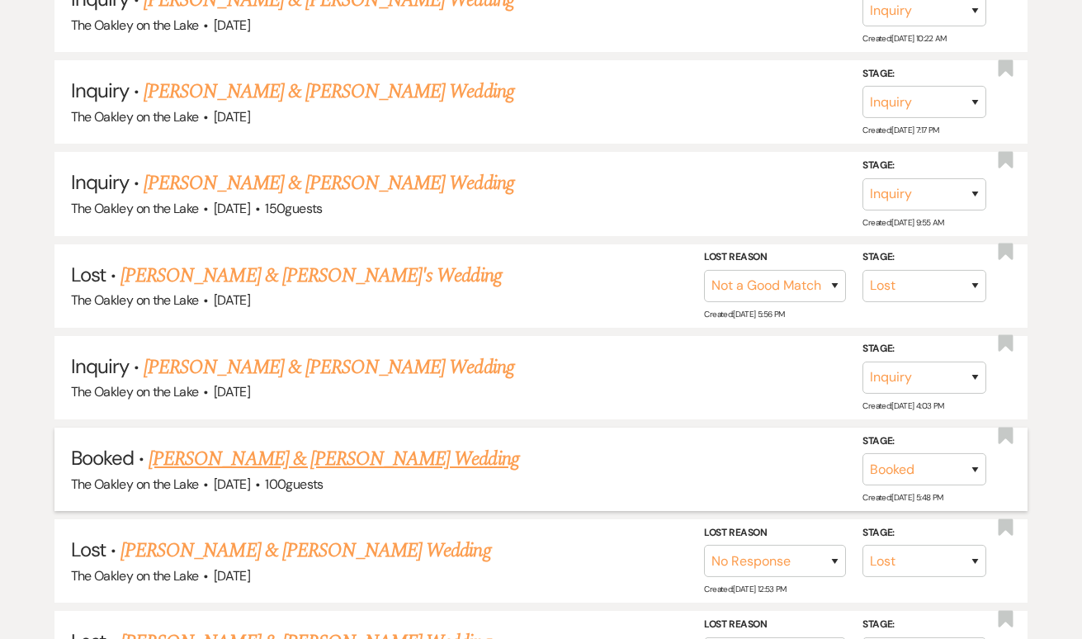
click at [245, 444] on link "[PERSON_NAME] & [PERSON_NAME] Wedding" at bounding box center [334, 459] width 370 height 30
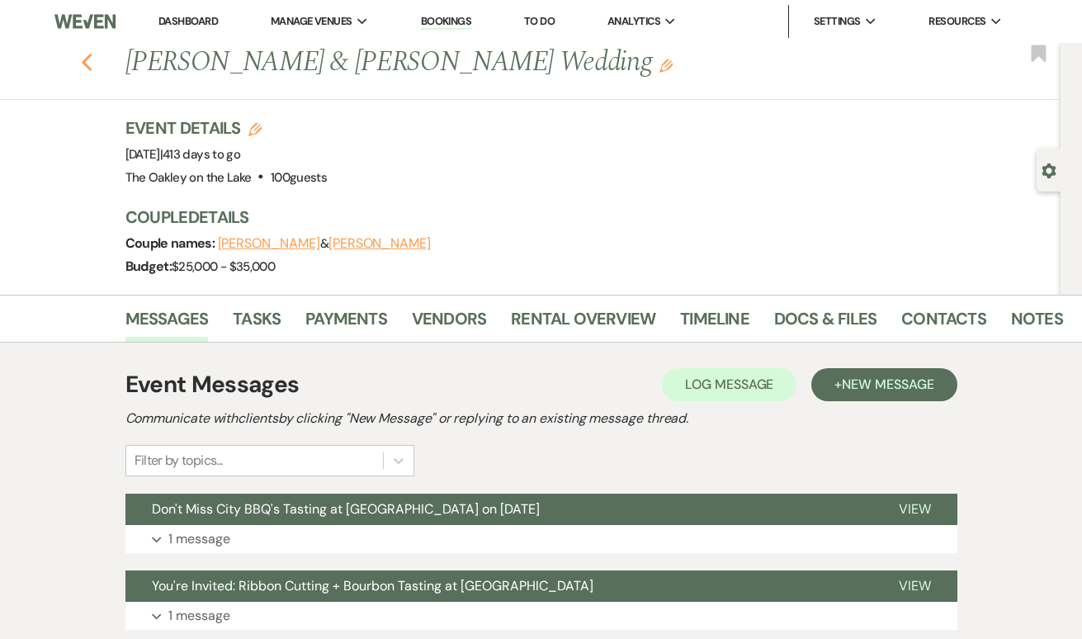
click at [87, 64] on icon "Previous" at bounding box center [87, 63] width 12 height 20
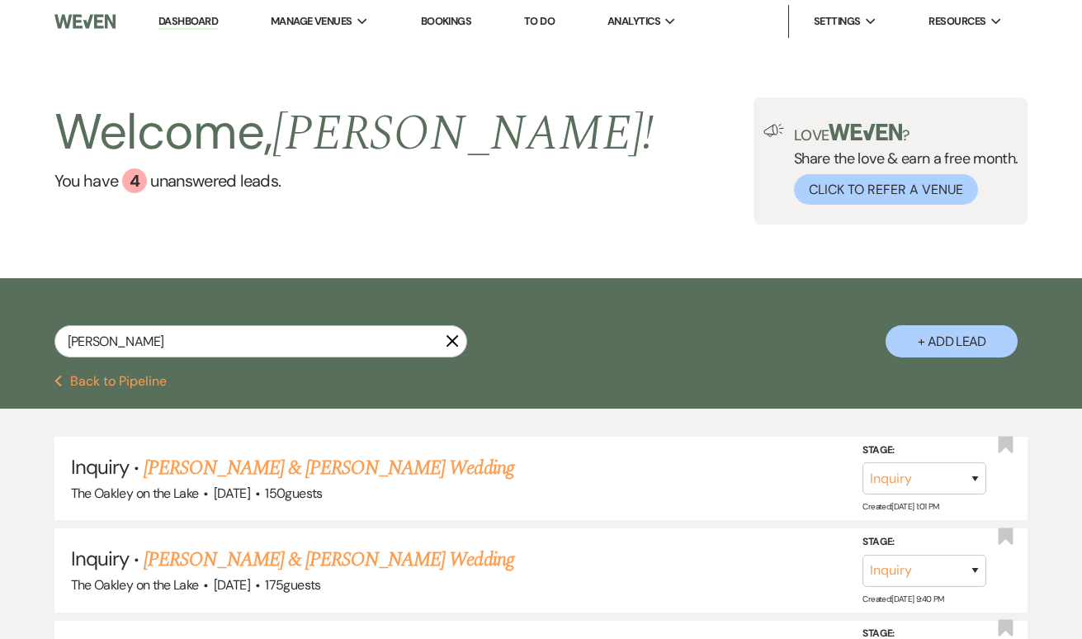
click at [185, 14] on link "Dashboard" at bounding box center [187, 22] width 59 height 16
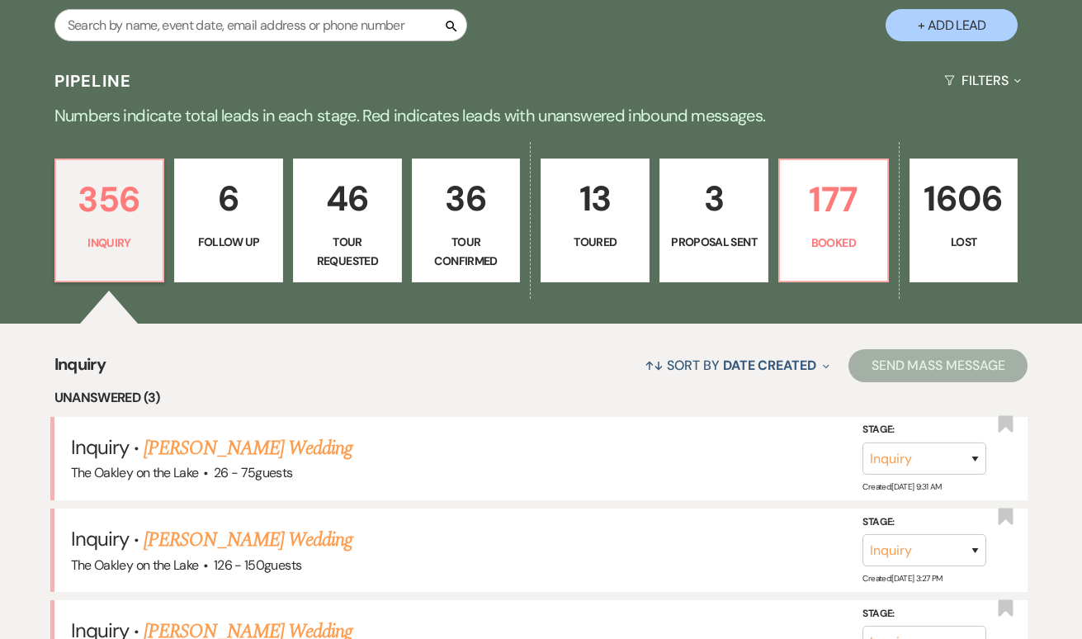
scroll to position [394, 0]
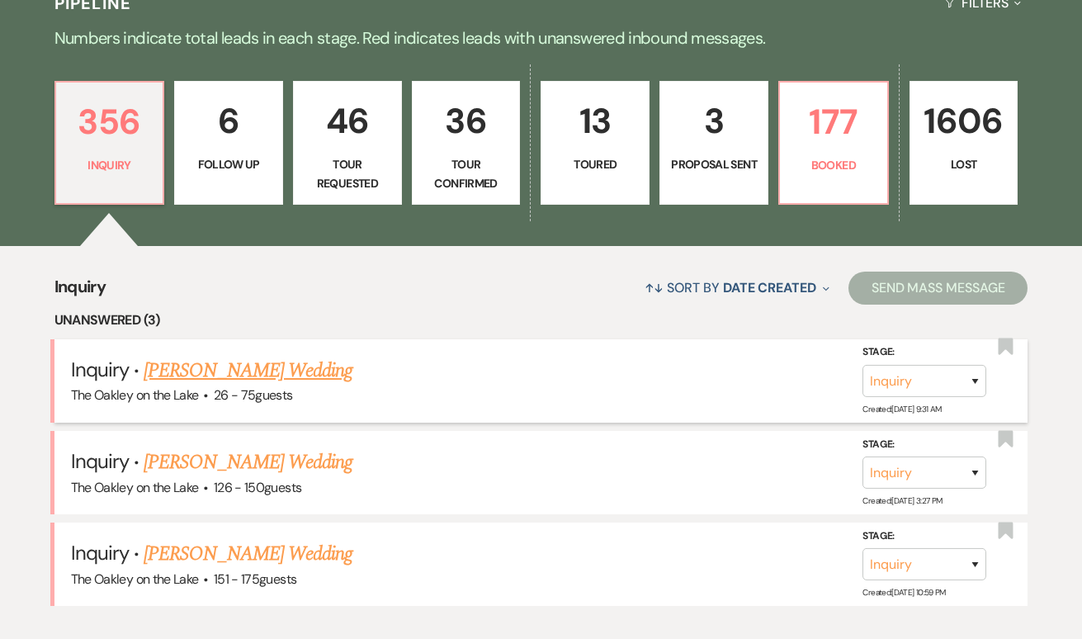
click at [295, 375] on link "[PERSON_NAME] Wedding" at bounding box center [248, 371] width 209 height 30
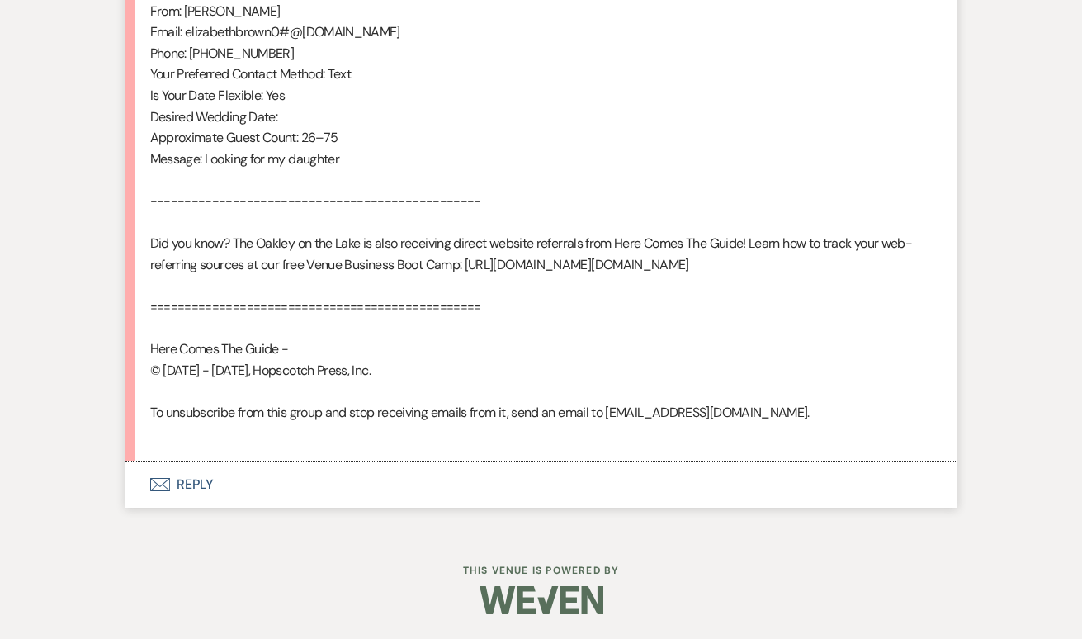
click at [171, 496] on button "Envelope Reply" at bounding box center [541, 484] width 832 height 46
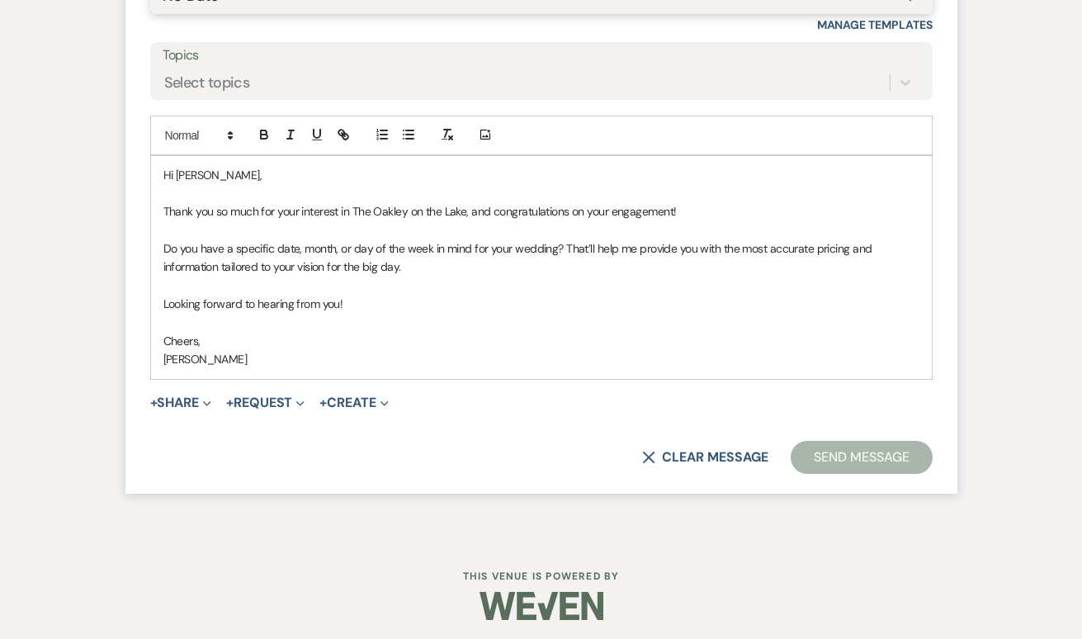
scroll to position [1730, 0]
click at [246, 362] on p "[PERSON_NAME]" at bounding box center [541, 360] width 756 height 18
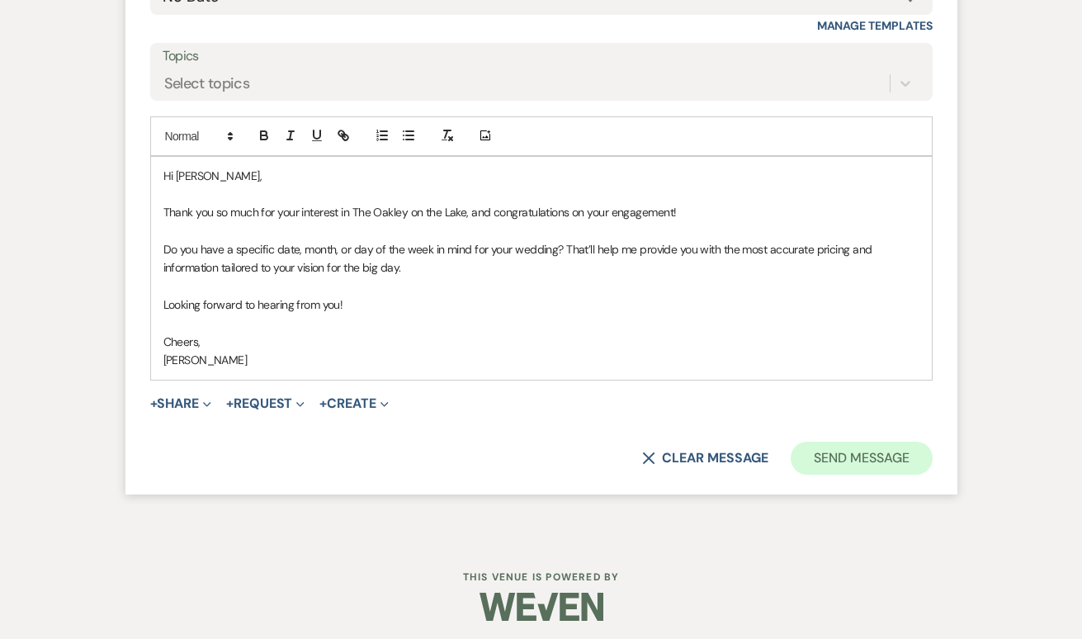
click at [862, 442] on button "Send Message" at bounding box center [861, 458] width 141 height 33
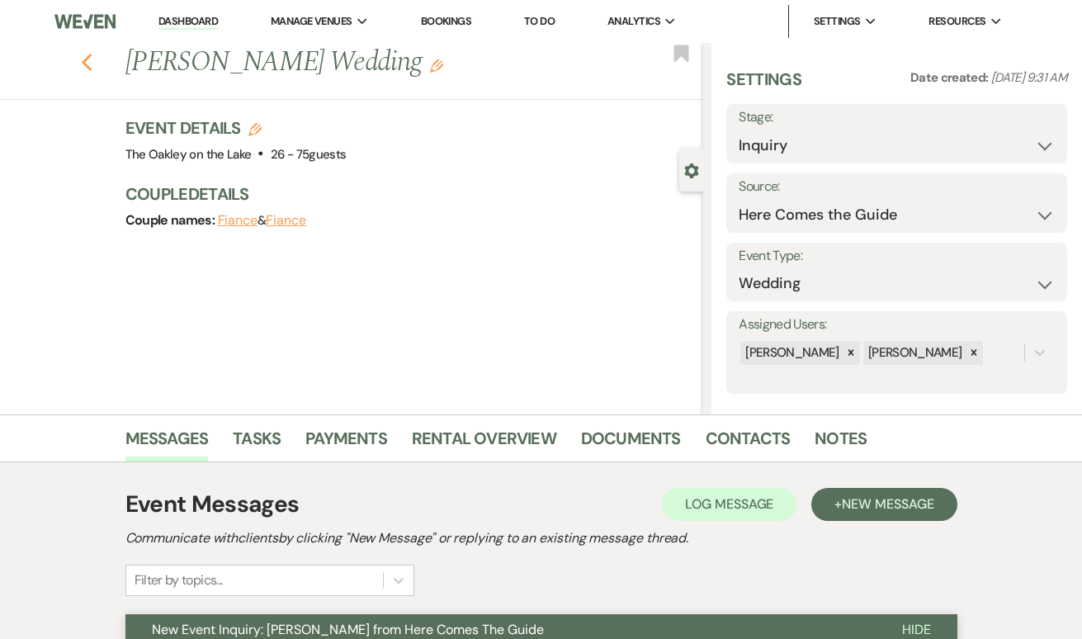
scroll to position [0, 0]
click at [88, 64] on icon "Previous" at bounding box center [87, 63] width 12 height 20
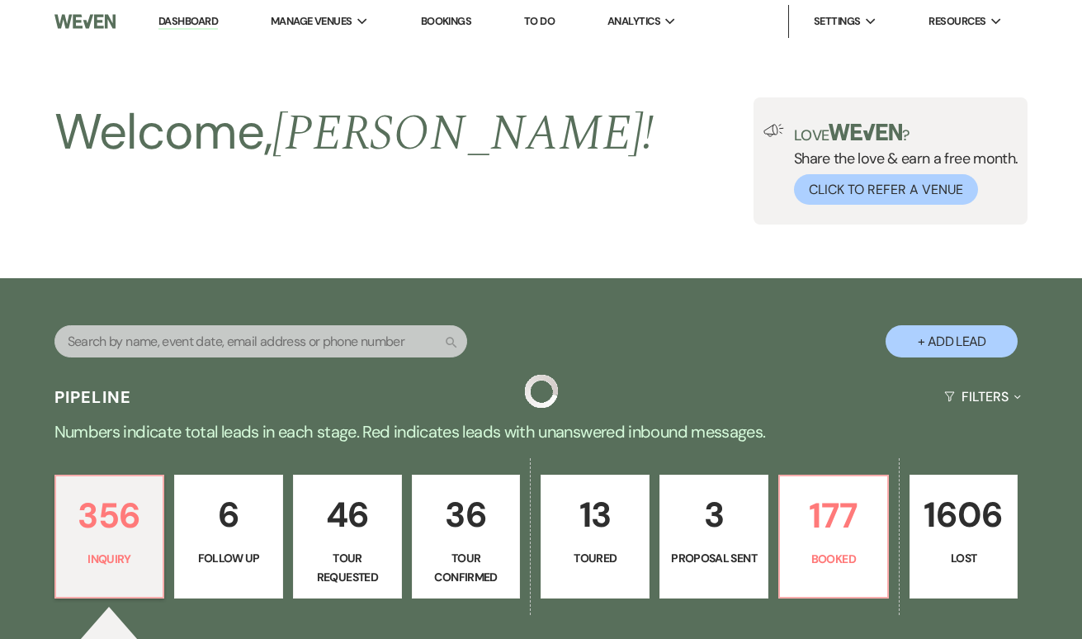
scroll to position [394, 0]
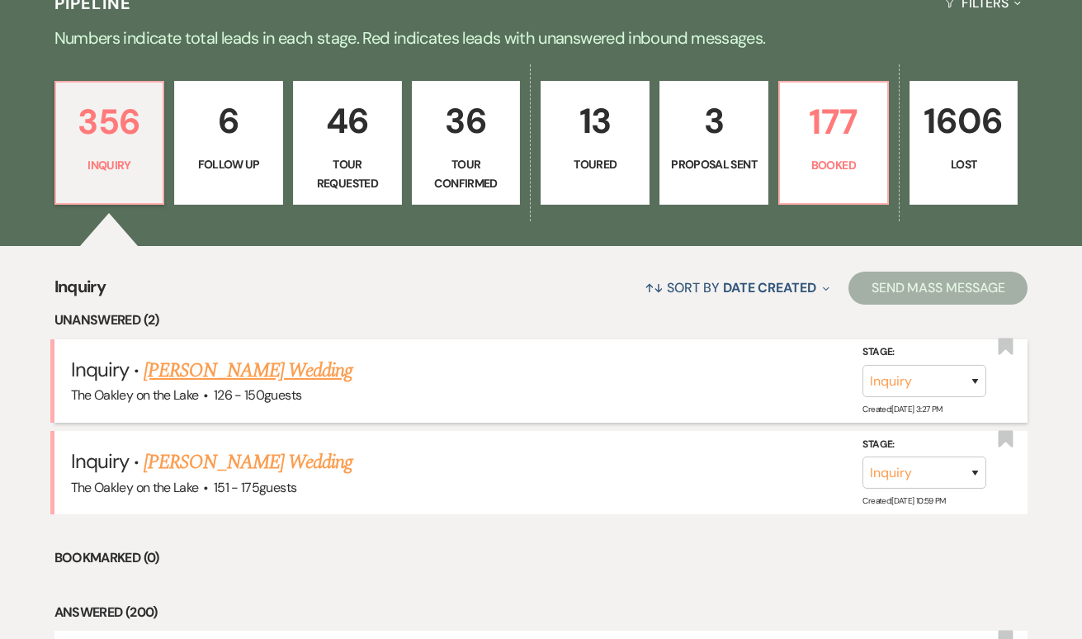
click at [215, 369] on link "[PERSON_NAME] Wedding" at bounding box center [248, 371] width 209 height 30
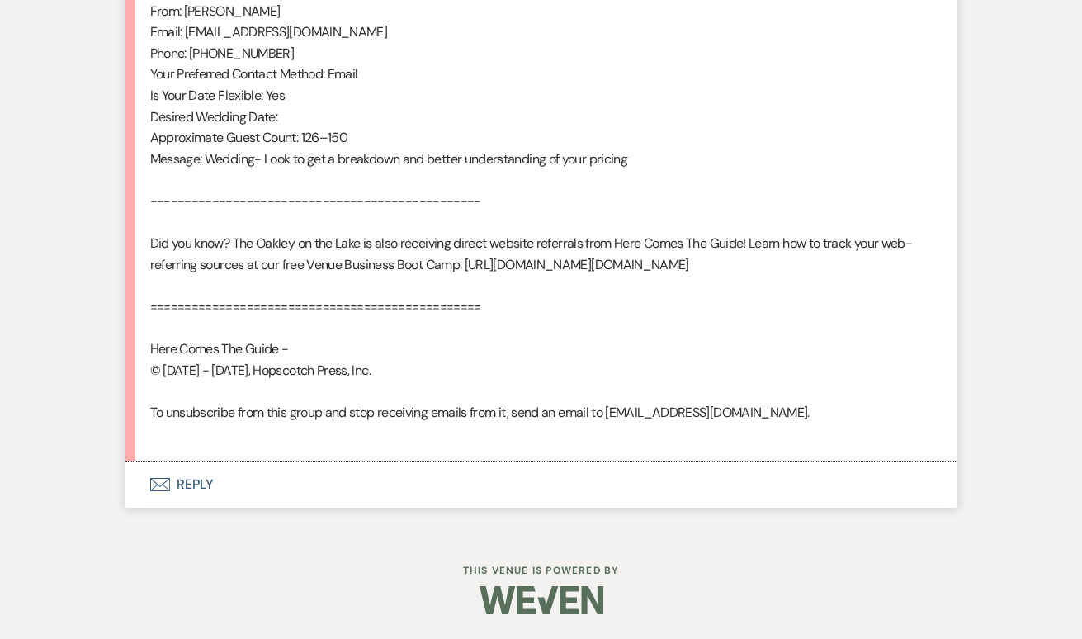
click at [177, 485] on button "Envelope Reply" at bounding box center [541, 484] width 832 height 46
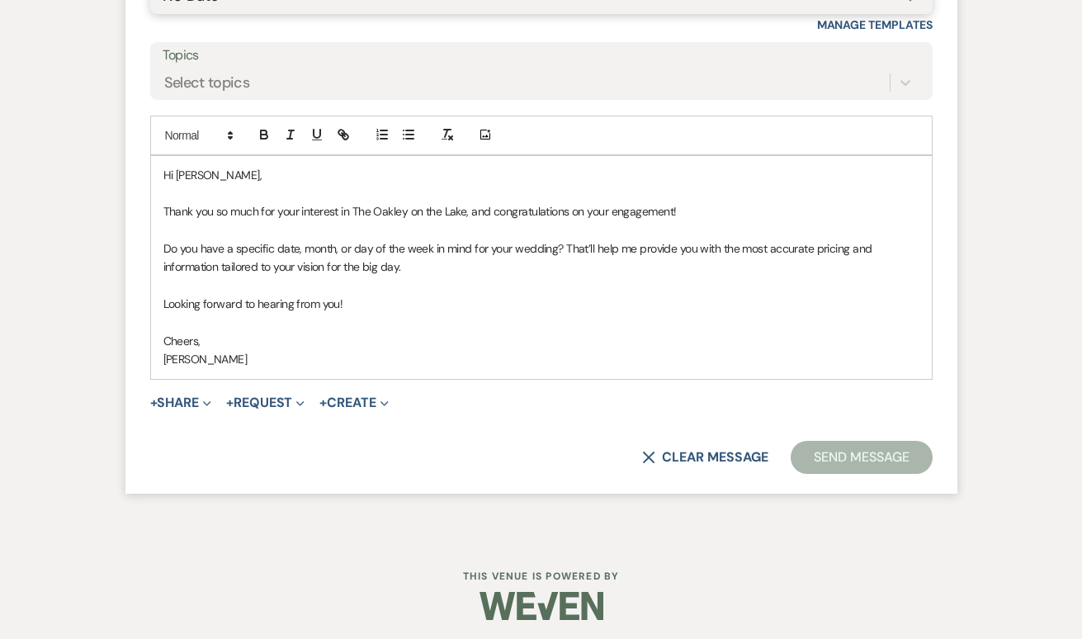
scroll to position [1730, 0]
click at [180, 358] on p "[PERSON_NAME]" at bounding box center [541, 360] width 756 height 18
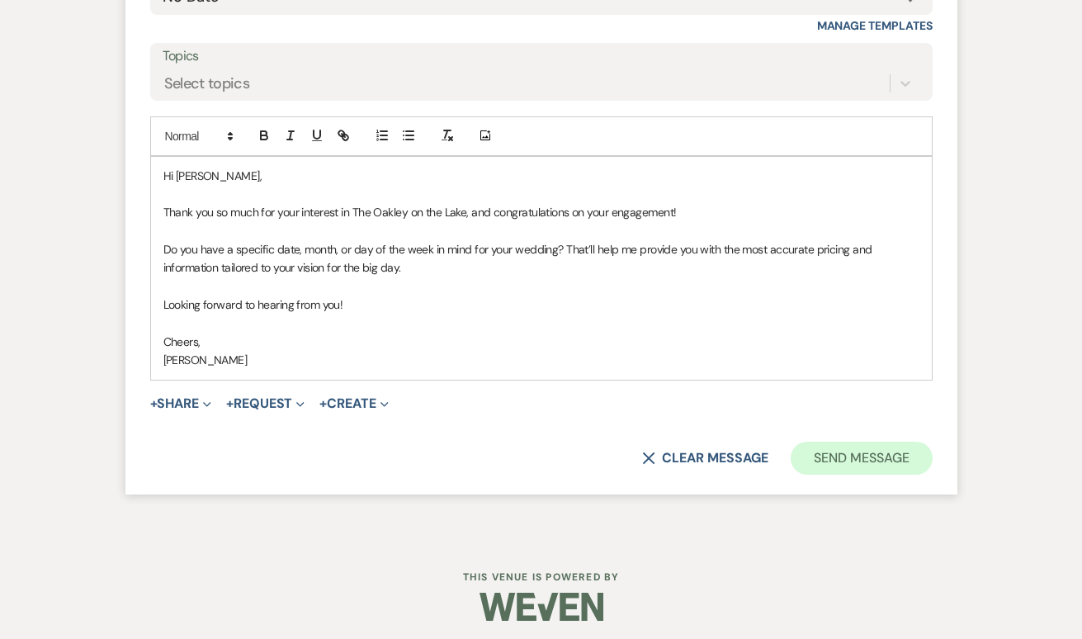
click at [834, 446] on button "Send Message" at bounding box center [861, 458] width 141 height 33
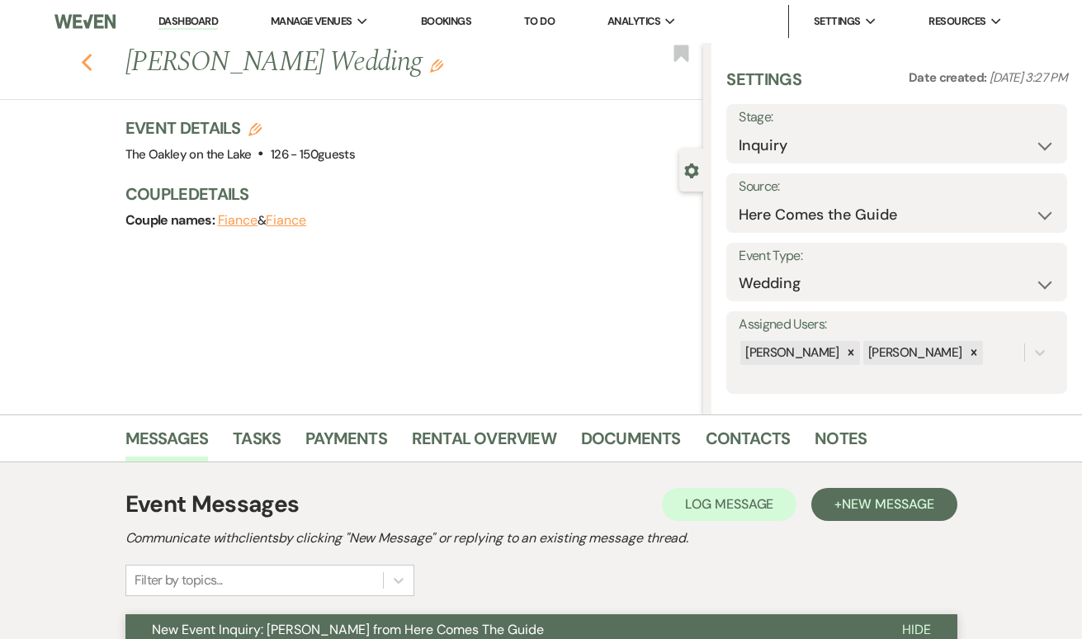
scroll to position [0, 0]
click at [83, 61] on use "button" at bounding box center [86, 63] width 11 height 18
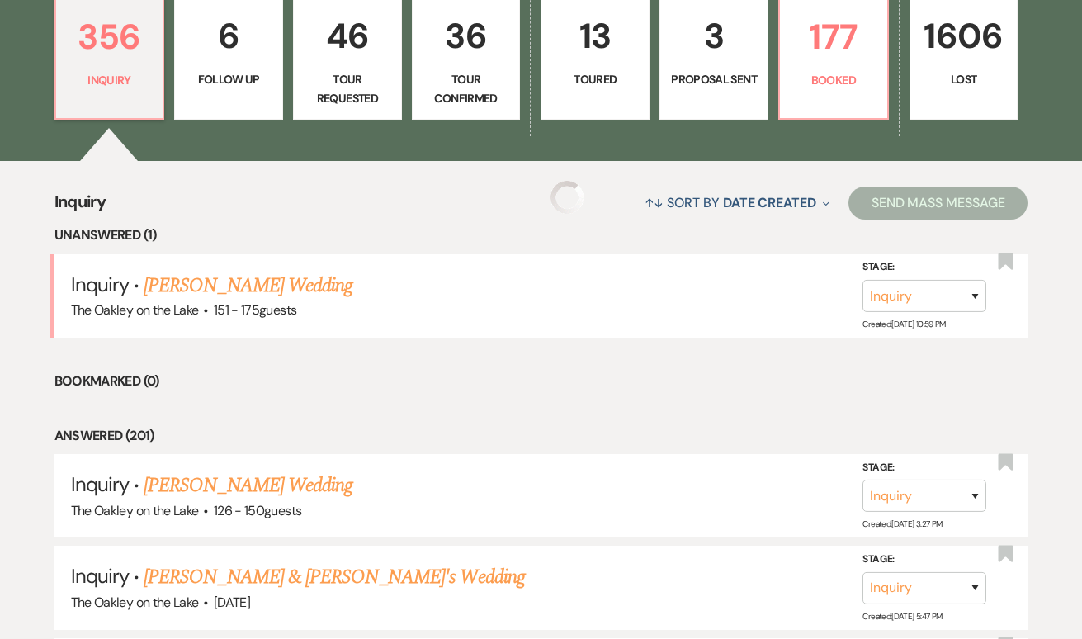
scroll to position [482, 0]
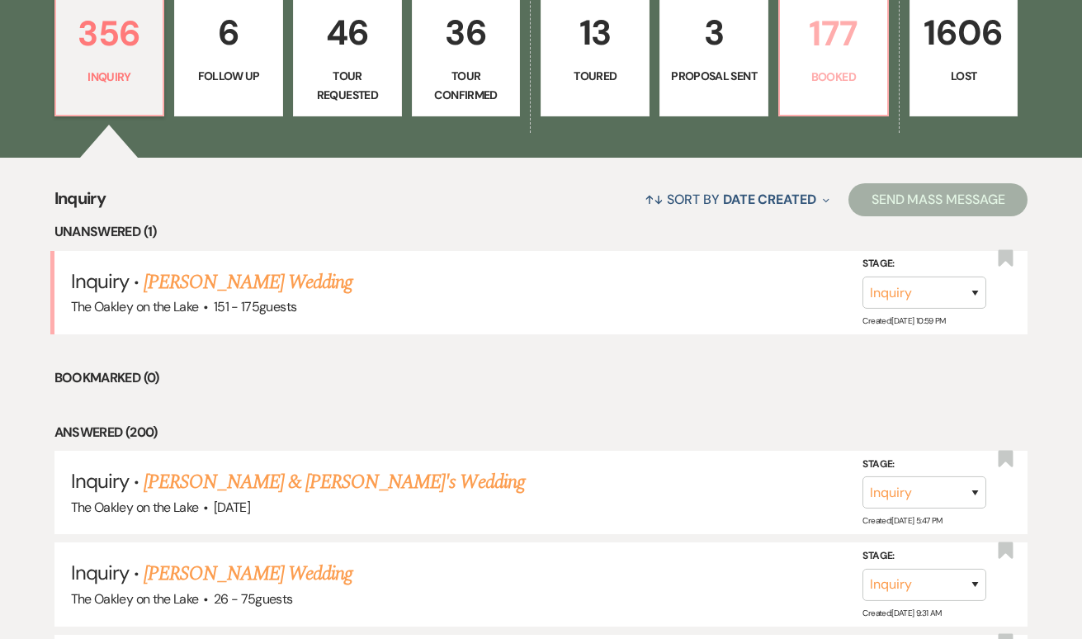
click at [831, 44] on p "177" at bounding box center [833, 33] width 87 height 55
